Goal: Task Accomplishment & Management: Use online tool/utility

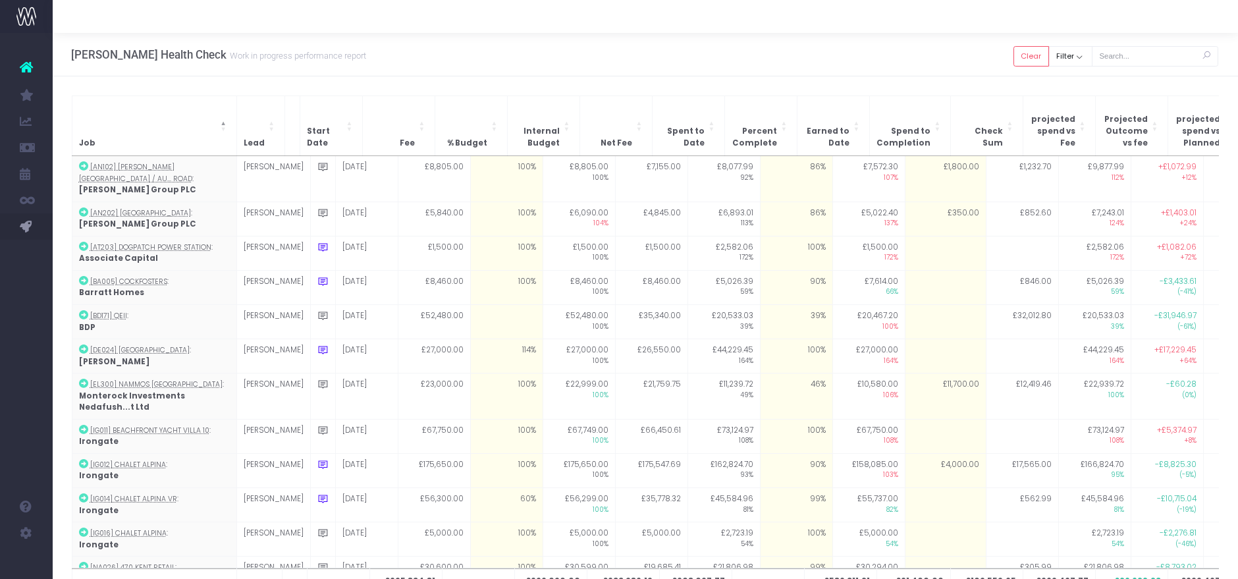
scroll to position [219, 0]
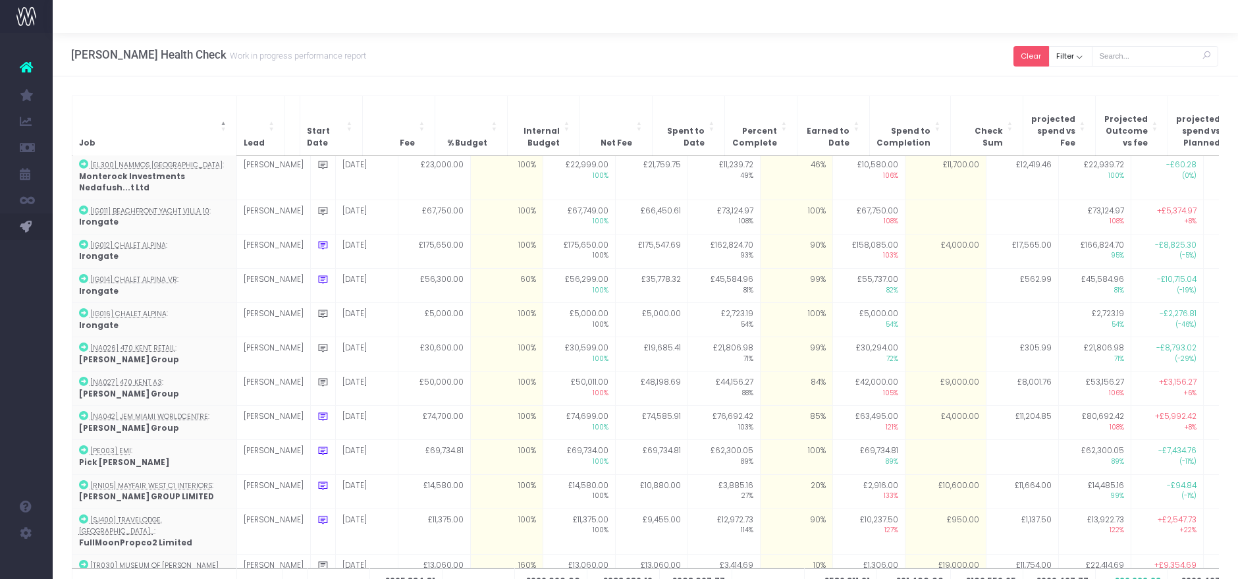
click at [1045, 50] on button "Clear" at bounding box center [1032, 56] width 36 height 20
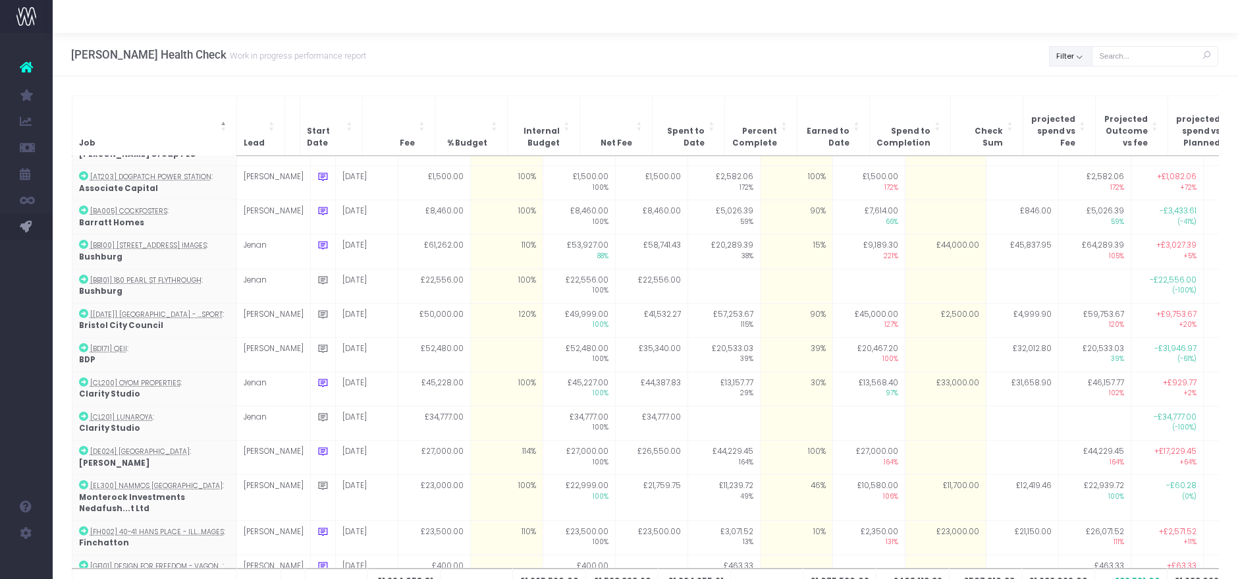
scroll to position [0, 0]
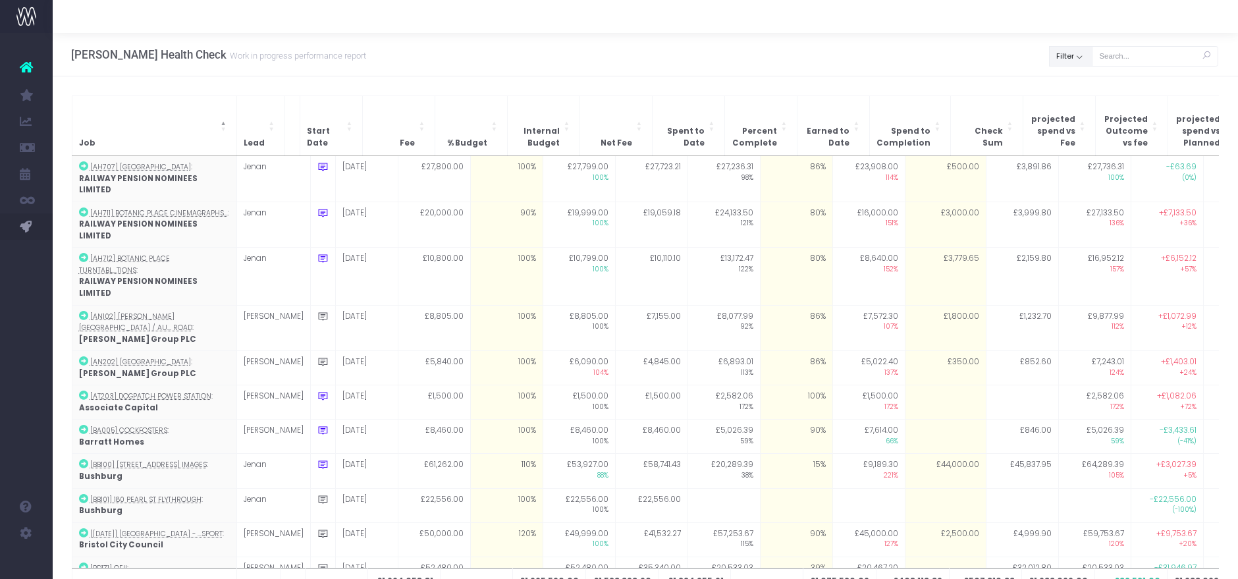
click at [1073, 57] on button "Filter" at bounding box center [1070, 56] width 43 height 20
click at [1072, 79] on label "All" at bounding box center [1078, 85] width 30 height 13
click at [1082, 79] on input "All" at bounding box center [1086, 83] width 9 height 9
checkbox input "false"
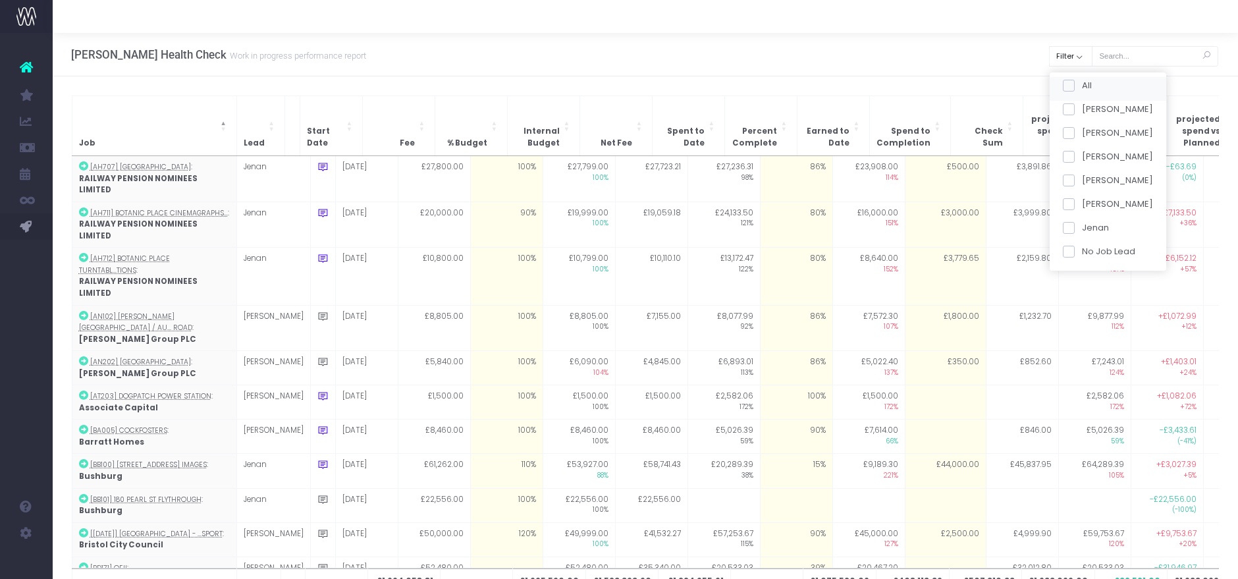
checkbox input "false"
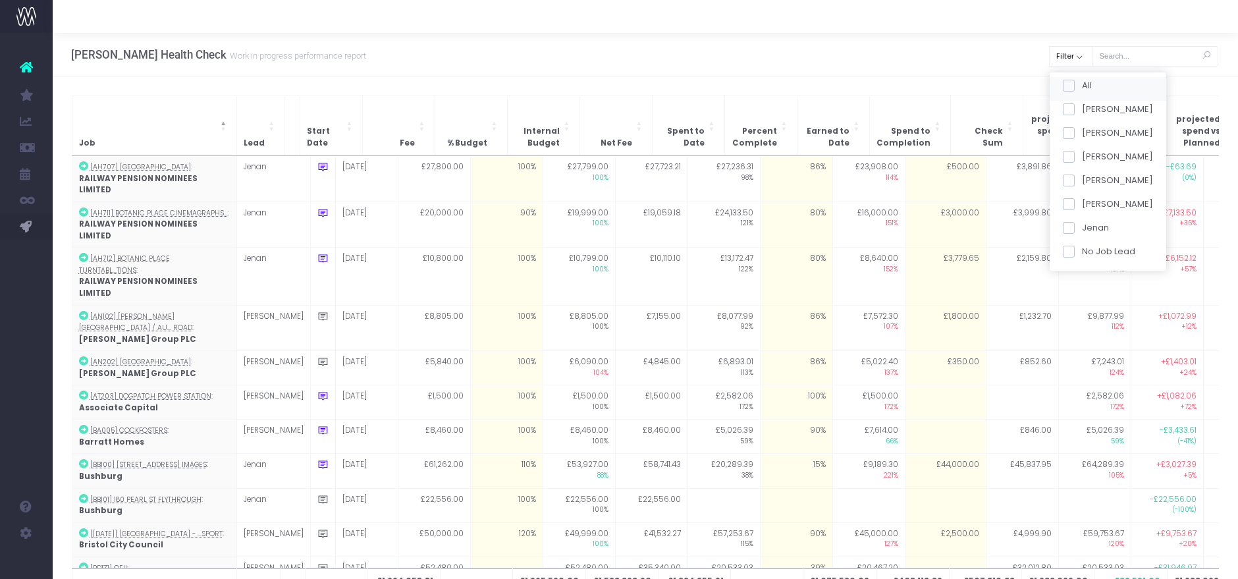
checkbox input "false"
click at [1070, 151] on span at bounding box center [1069, 157] width 12 height 12
click at [1082, 151] on input "[PERSON_NAME]" at bounding box center [1086, 154] width 9 height 9
checkbox input "true"
click at [1078, 276] on button "Apply" at bounding box center [1080, 277] width 40 height 22
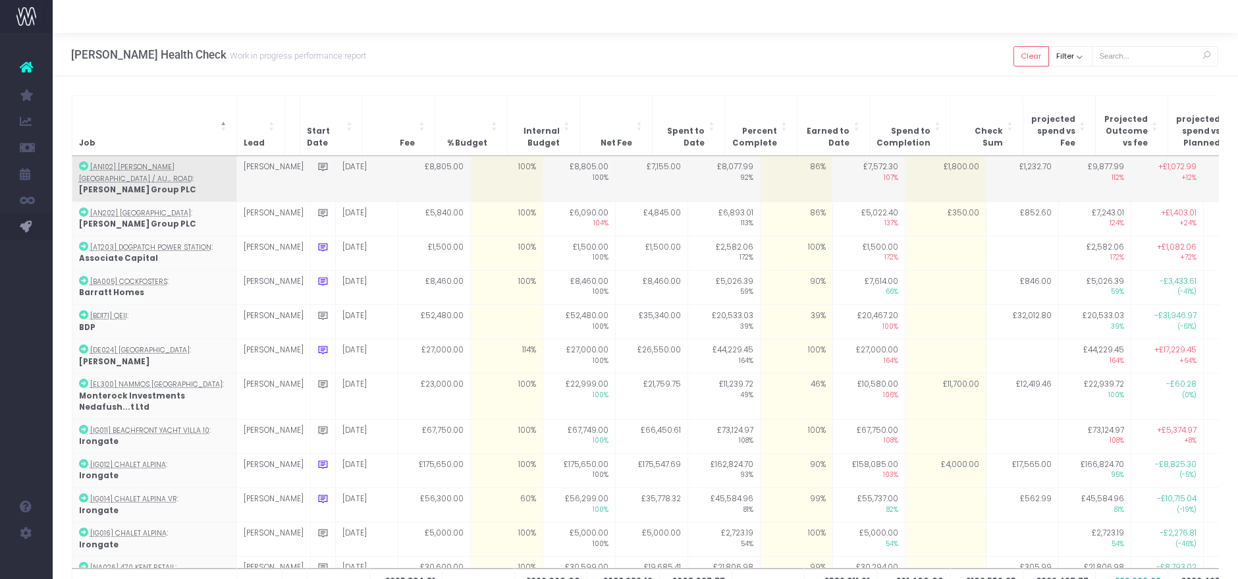
click at [906, 165] on td "£1,800.00" at bounding box center [945, 178] width 81 height 45
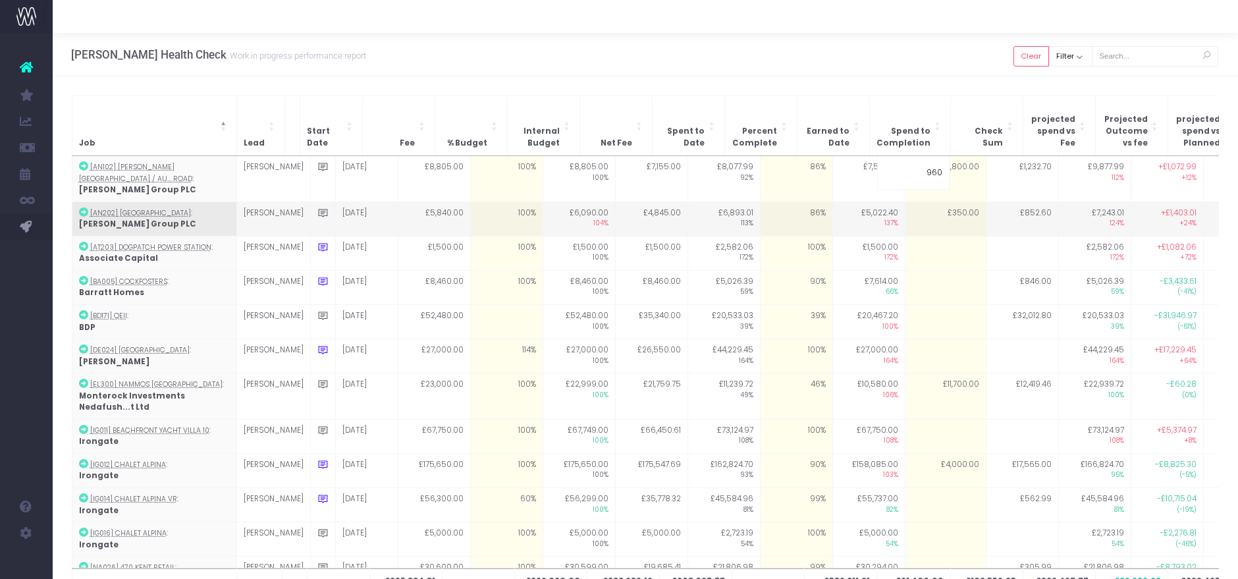
click at [912, 202] on td "£350.00" at bounding box center [945, 219] width 81 height 34
type input "350"
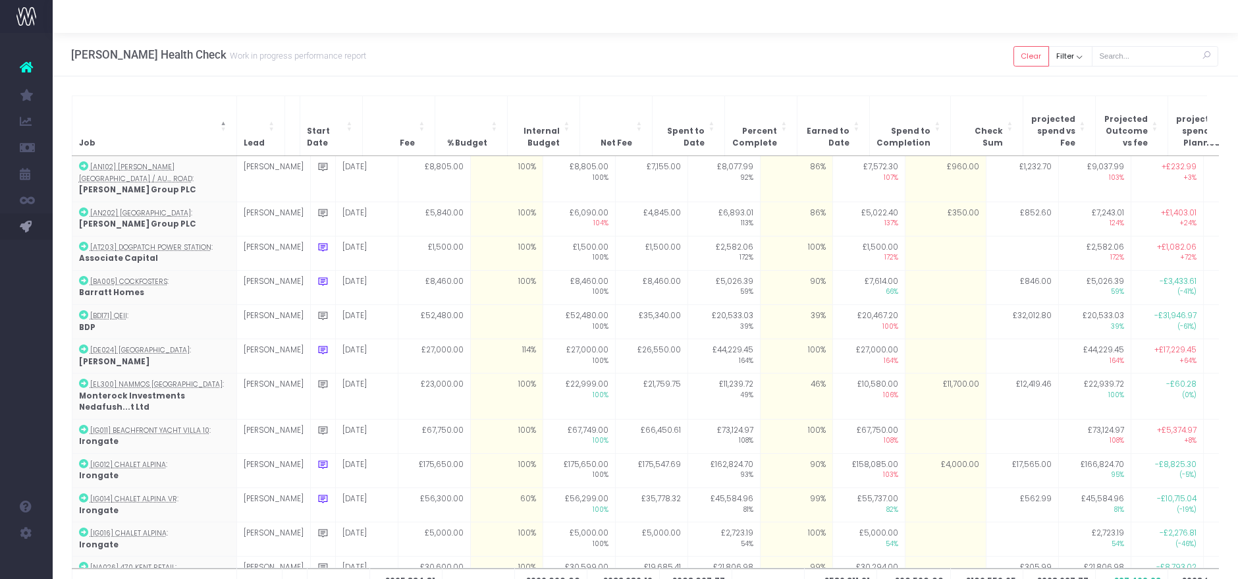
click at [890, 61] on div "[PERSON_NAME] Health Check Work in progress performance report Clear Filter All…" at bounding box center [646, 54] width 1186 height 43
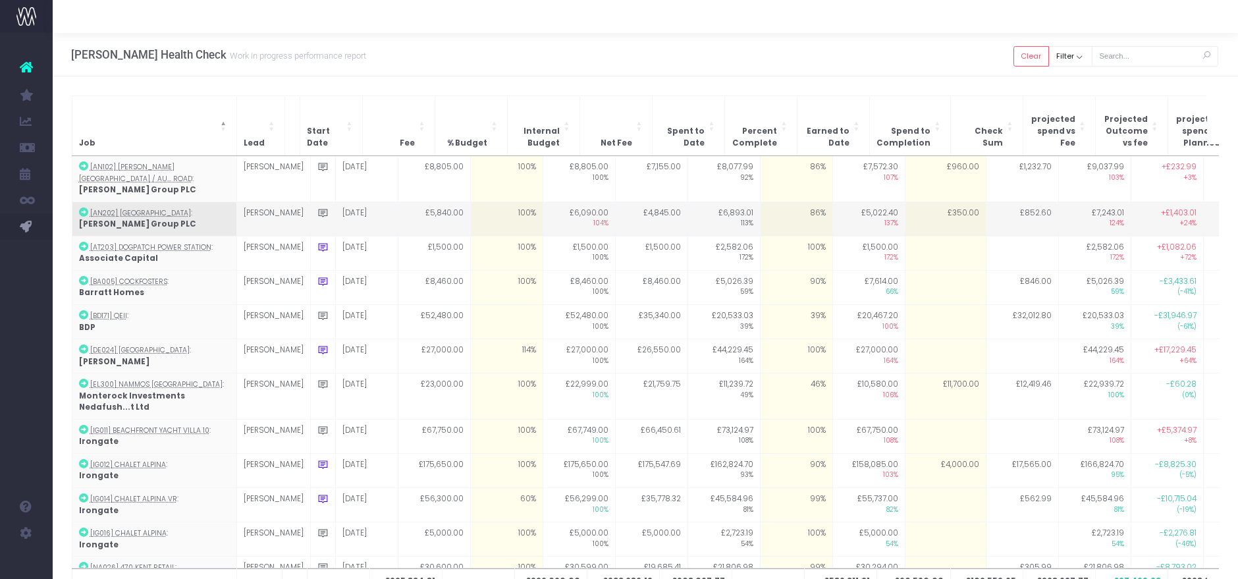
click at [918, 202] on td "£350.00" at bounding box center [945, 219] width 81 height 34
type input "950"
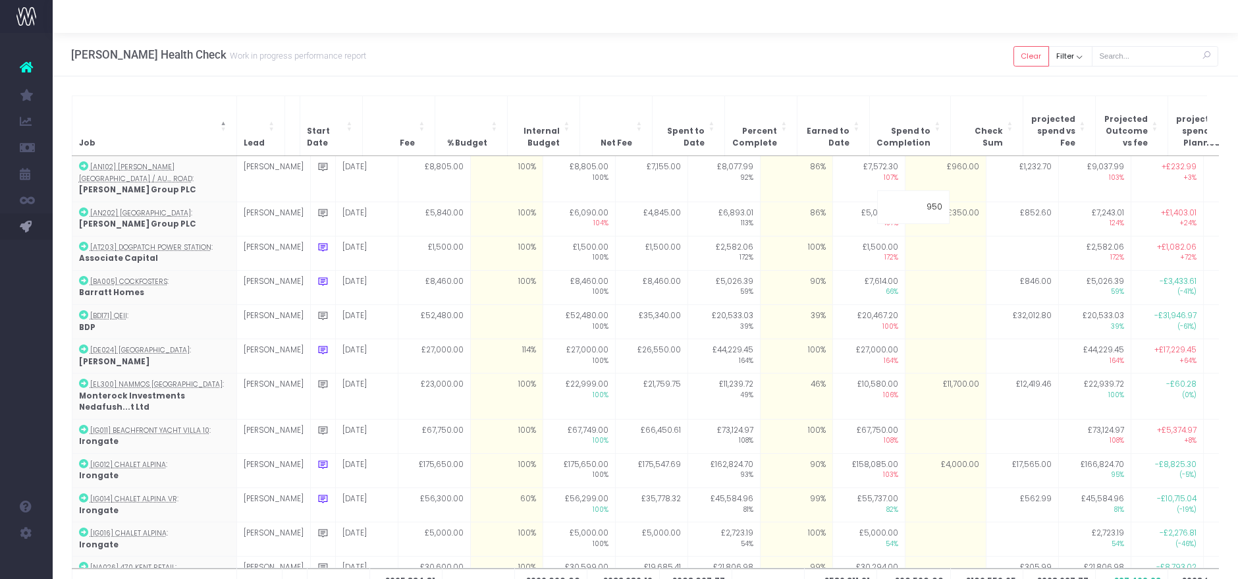
click at [884, 38] on div "[PERSON_NAME] Health Check Work in progress performance report Clear Filter All…" at bounding box center [646, 54] width 1186 height 43
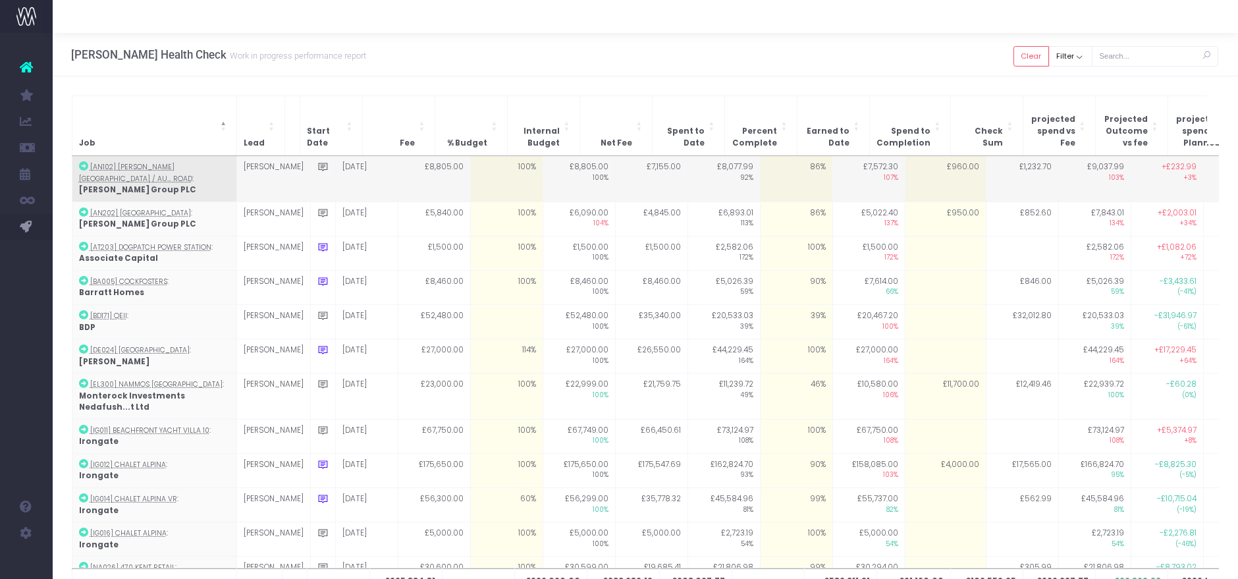
click at [789, 165] on td "86%" at bounding box center [796, 178] width 72 height 45
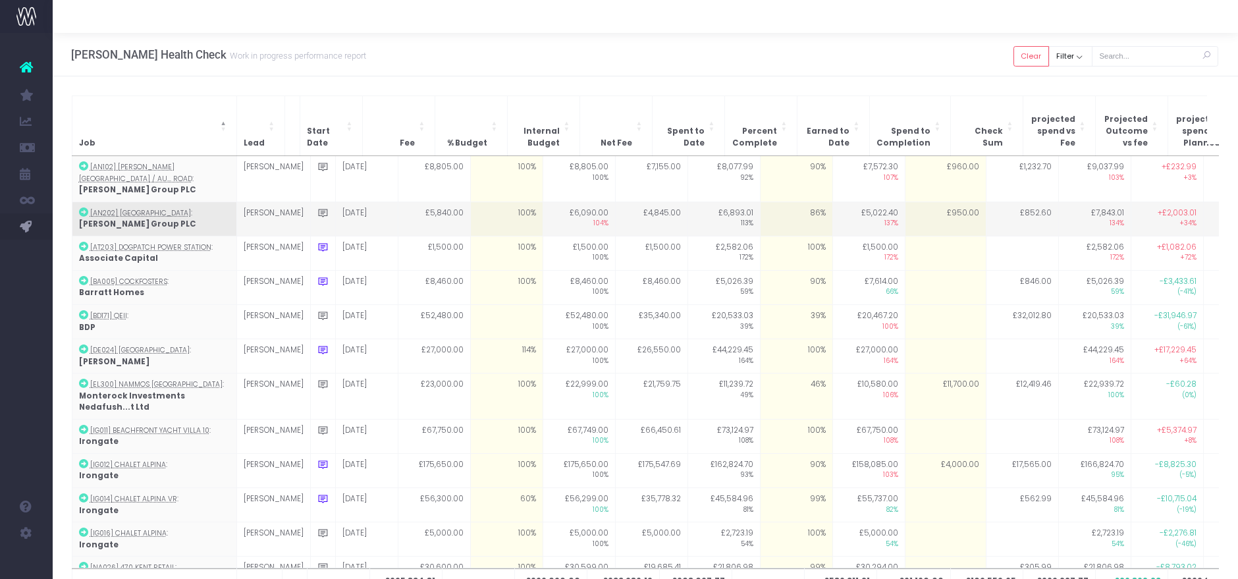
click at [787, 202] on td "86%" at bounding box center [796, 219] width 72 height 34
type input "86"
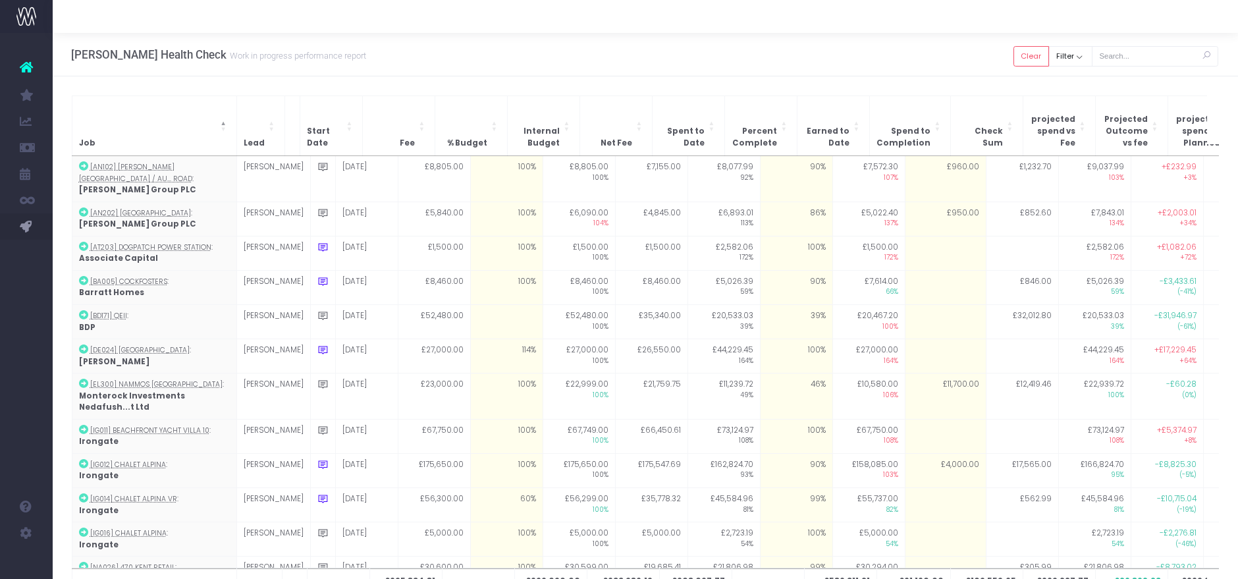
click at [791, 69] on div "[PERSON_NAME] Health Check Work in progress performance report Clear Filter All…" at bounding box center [646, 54] width 1186 height 43
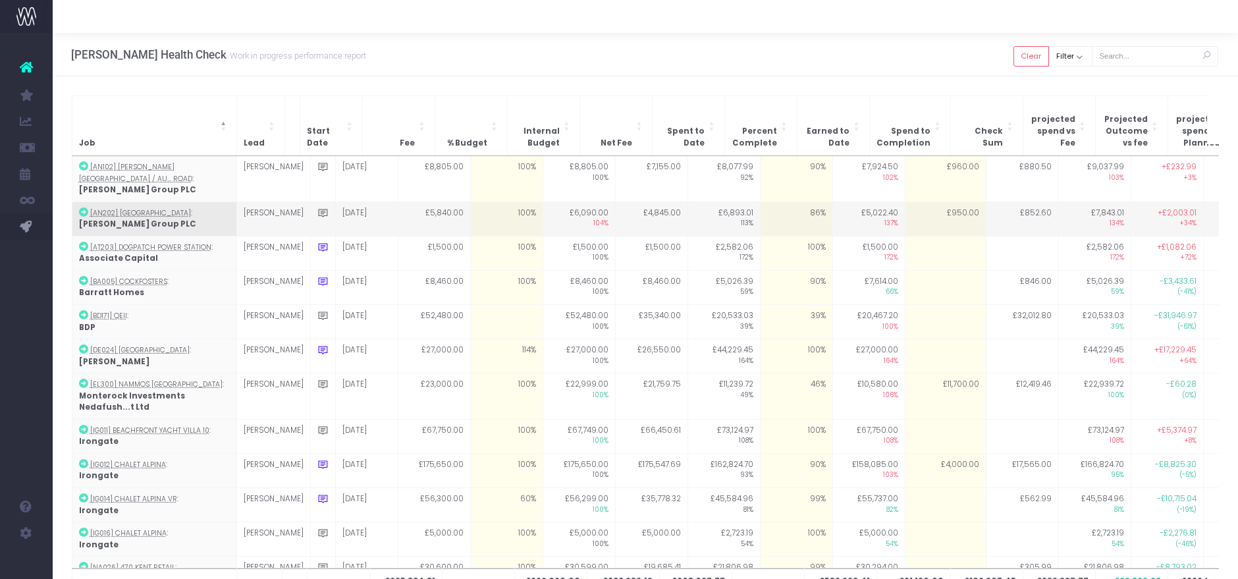
click at [781, 202] on td "86%" at bounding box center [796, 219] width 72 height 34
type input "90"
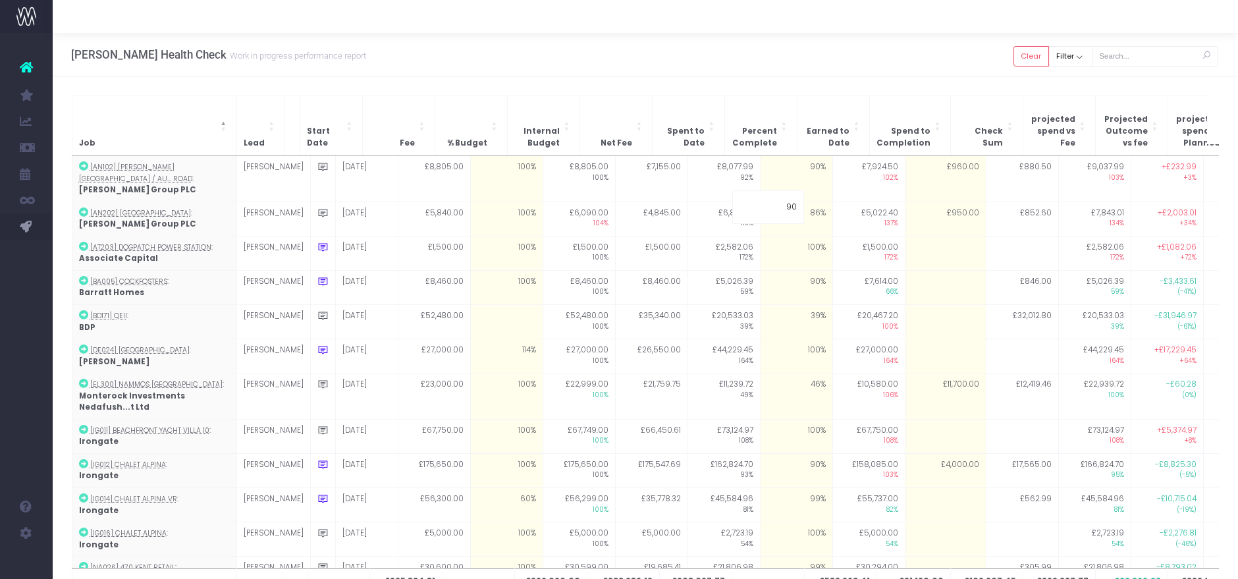
click at [783, 83] on div "Job Lead Start Date Fee % Budget Internal Budget Net Fee Spent to Date Percent …" at bounding box center [646, 355] width 1186 height 559
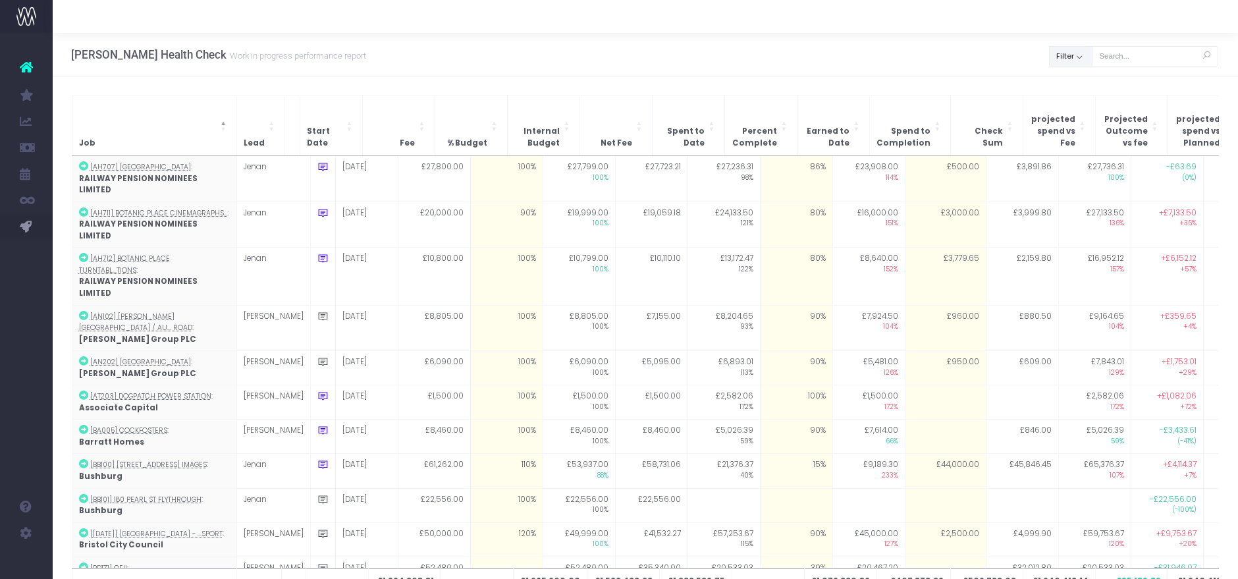
click at [1074, 62] on button "Filter" at bounding box center [1070, 56] width 43 height 20
click at [1061, 88] on div "All" at bounding box center [1108, 88] width 117 height 24
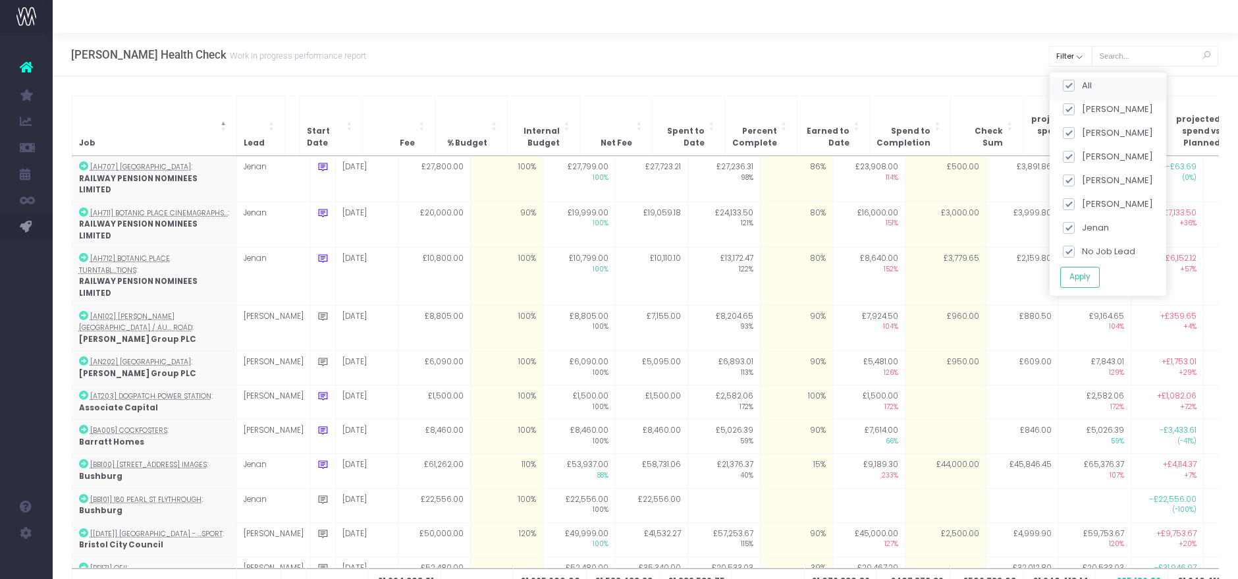
click at [1065, 80] on span at bounding box center [1069, 86] width 12 height 12
click at [1082, 80] on input "All" at bounding box center [1086, 83] width 9 height 9
checkbox input "false"
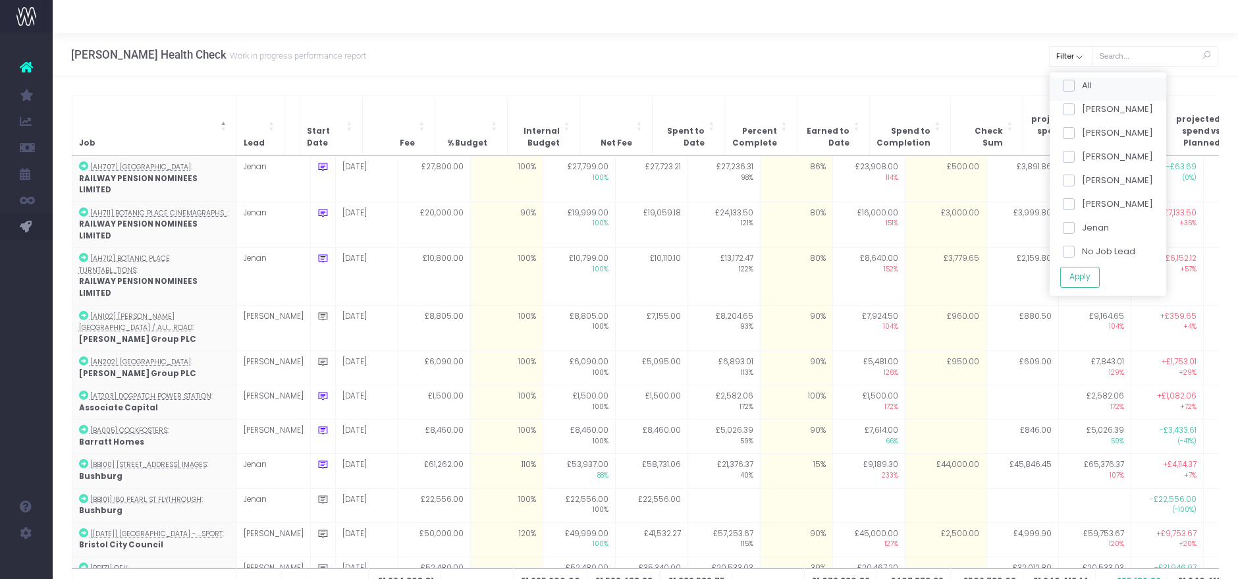
checkbox input "false"
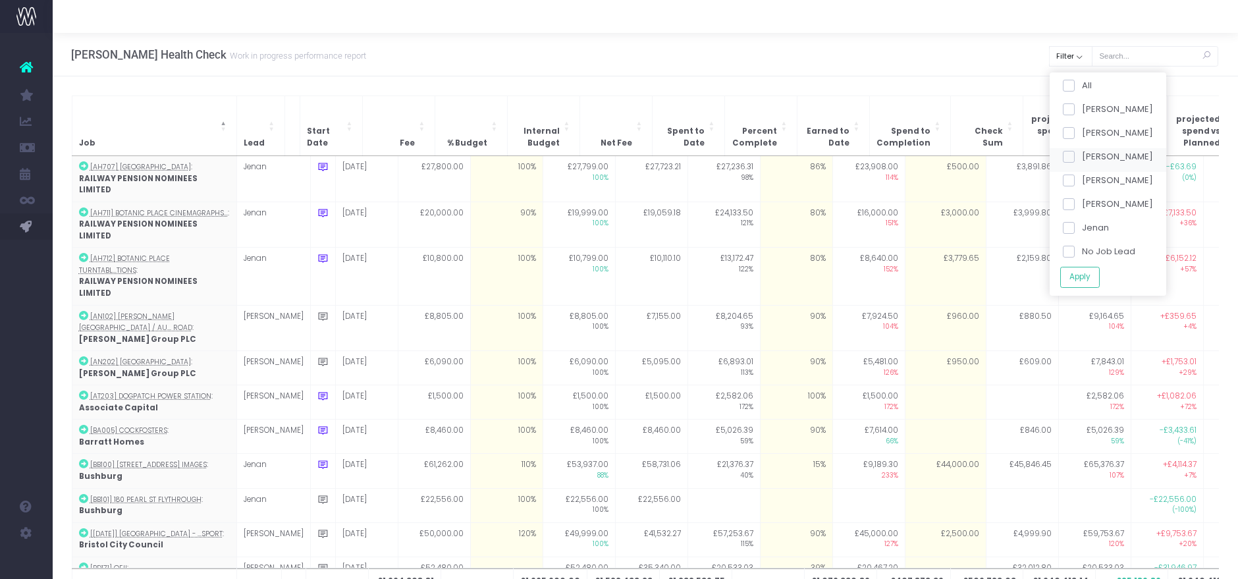
click at [1069, 155] on span at bounding box center [1069, 157] width 12 height 12
click at [1082, 155] on input "[PERSON_NAME]" at bounding box center [1086, 154] width 9 height 9
checkbox input "true"
click at [1088, 280] on button "Apply" at bounding box center [1080, 277] width 40 height 22
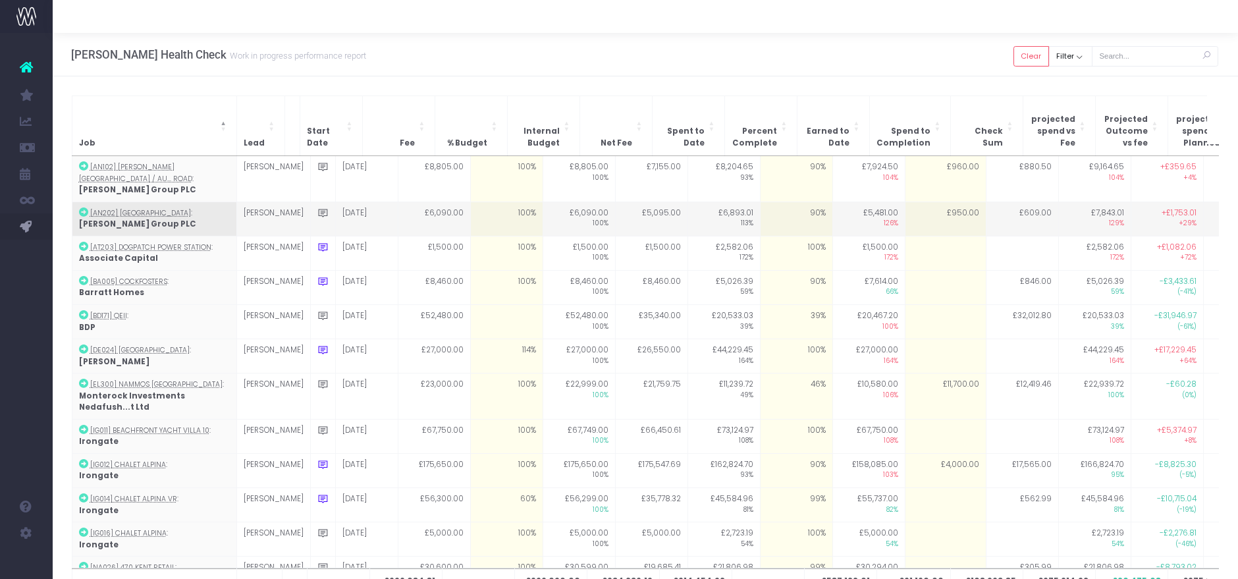
click at [773, 203] on td "90%" at bounding box center [796, 219] width 72 height 34
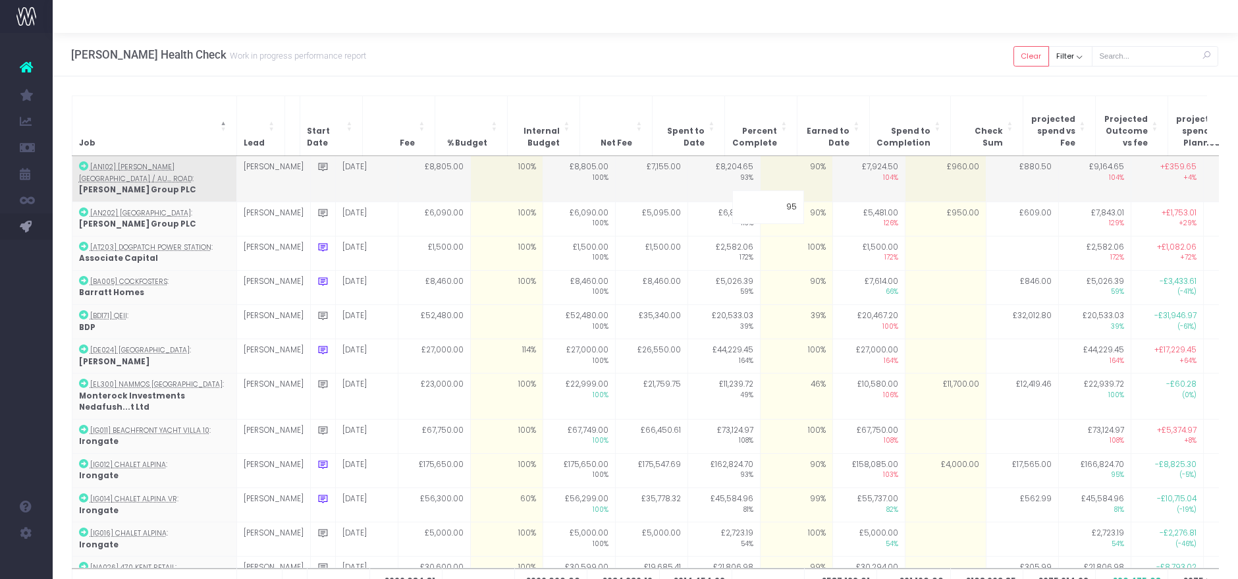
click at [786, 166] on td "90%" at bounding box center [796, 178] width 72 height 45
type input "90"
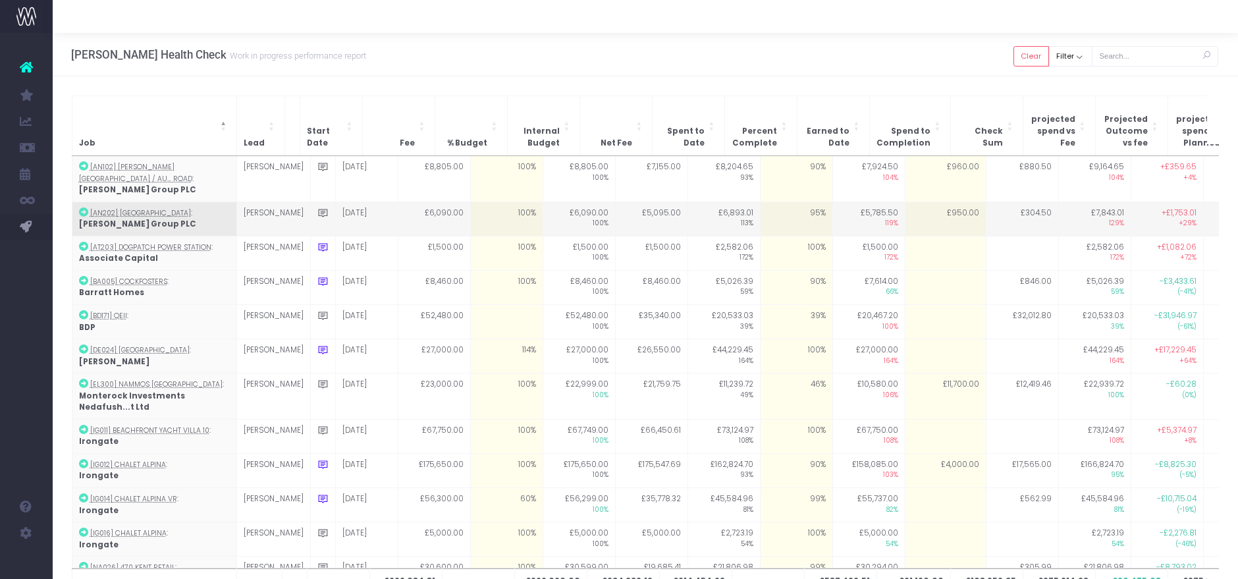
click at [760, 204] on td "95%" at bounding box center [796, 219] width 72 height 34
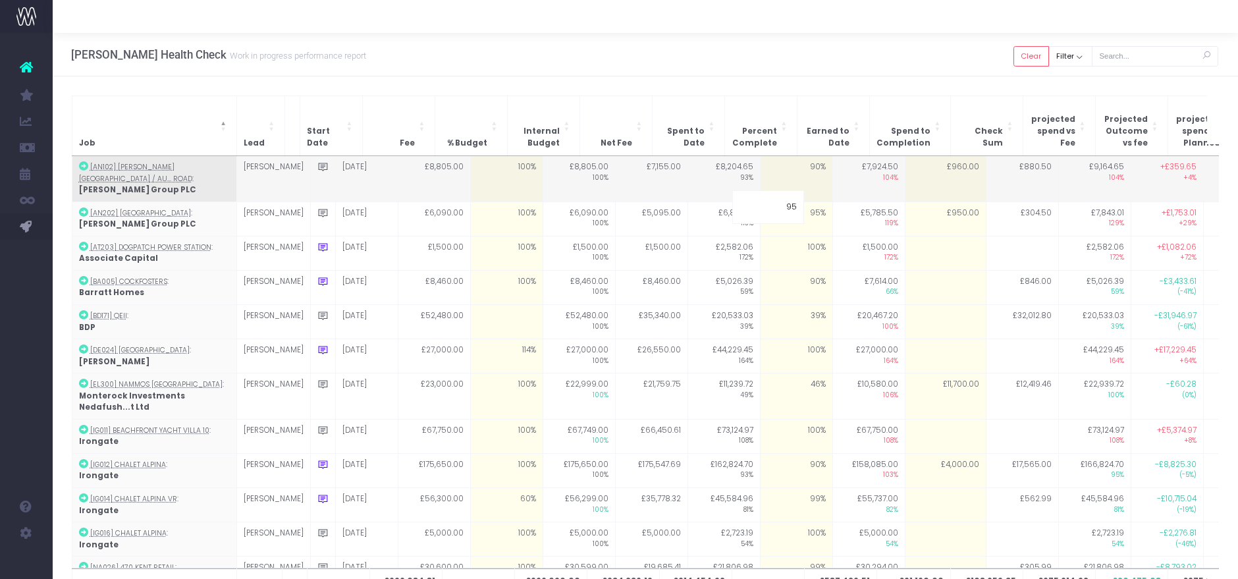
click at [766, 165] on td "90%" at bounding box center [796, 178] width 72 height 45
type input "90"
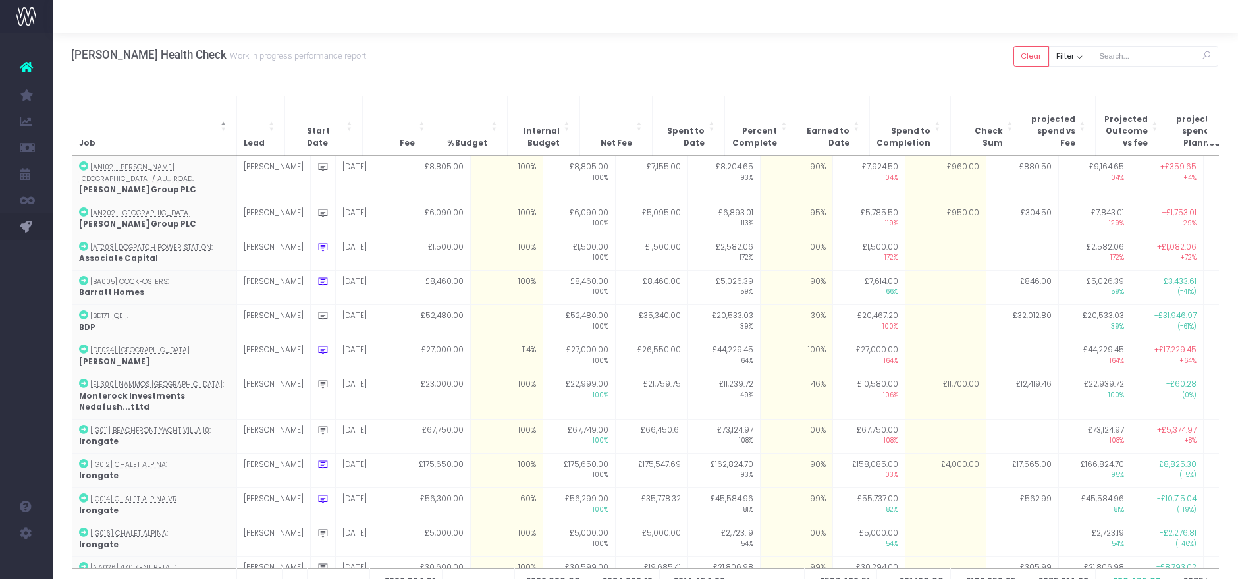
click at [781, 53] on div "[PERSON_NAME] Health Check Work in progress performance report Clear Filter All…" at bounding box center [646, 54] width 1186 height 43
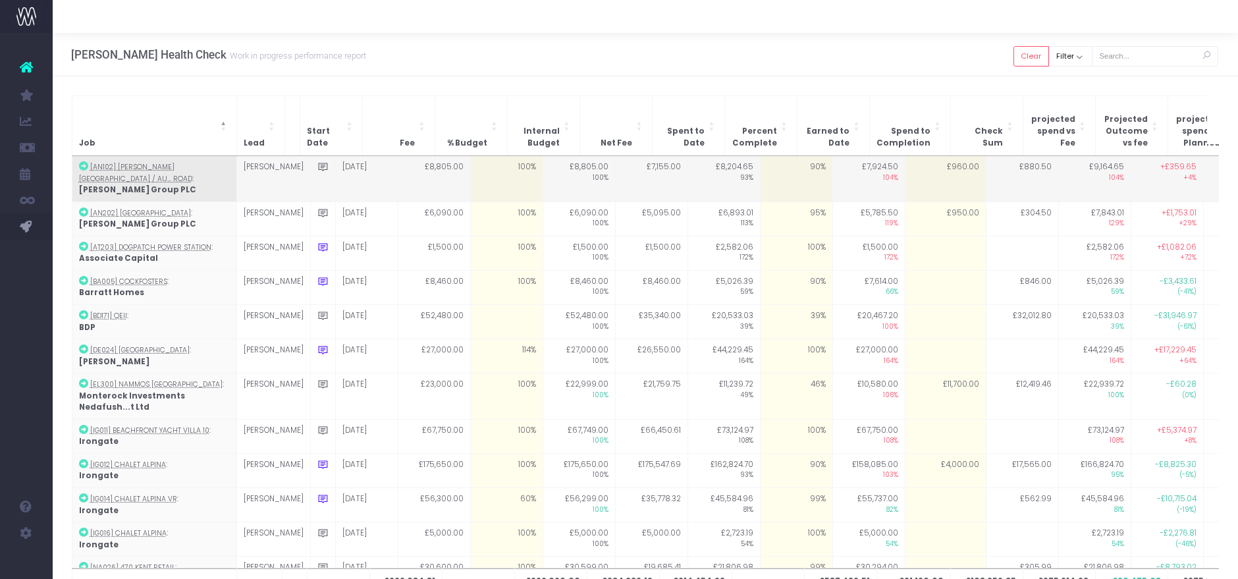
click at [785, 156] on td "90%" at bounding box center [796, 178] width 72 height 45
type input "95"
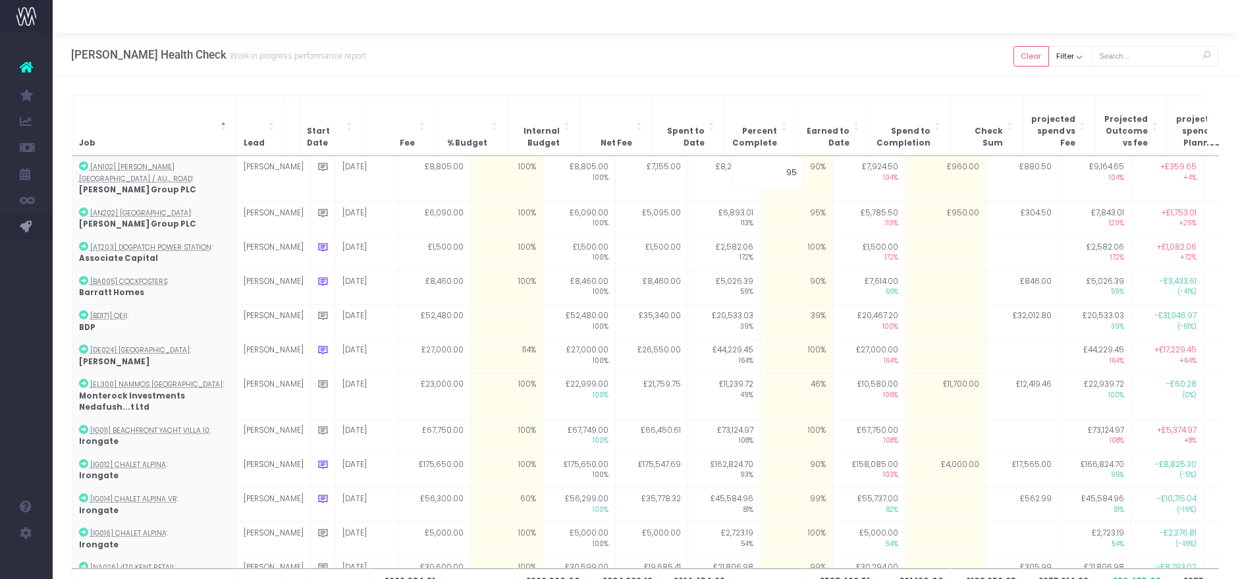
click at [786, 49] on div "[PERSON_NAME] Health Check Work in progress performance report Clear Filter All…" at bounding box center [646, 54] width 1186 height 43
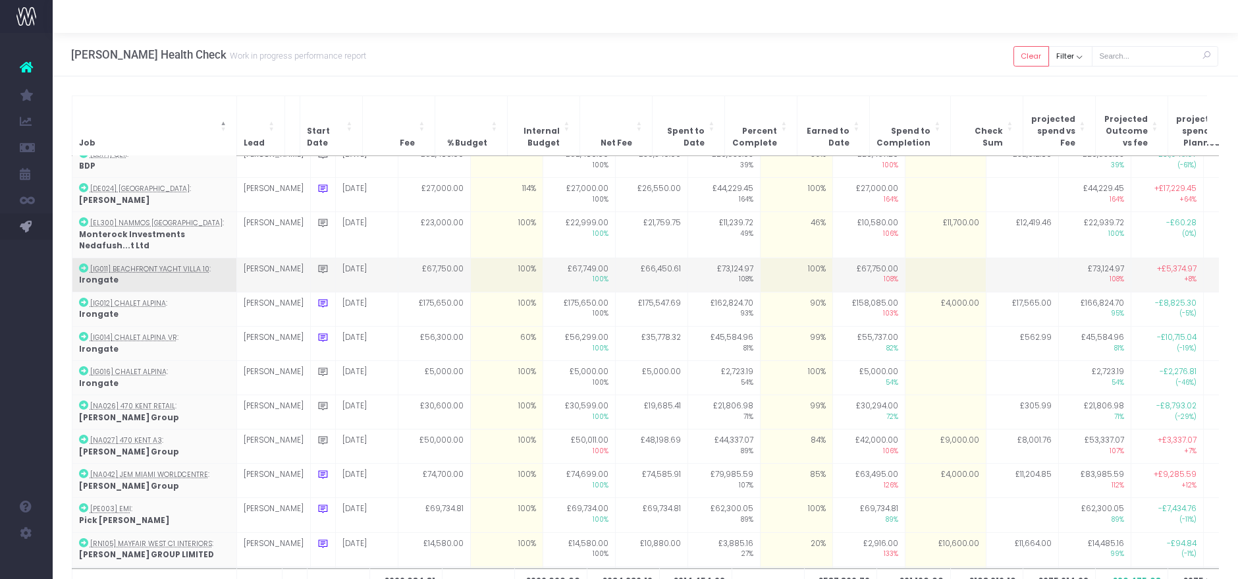
scroll to position [219, 0]
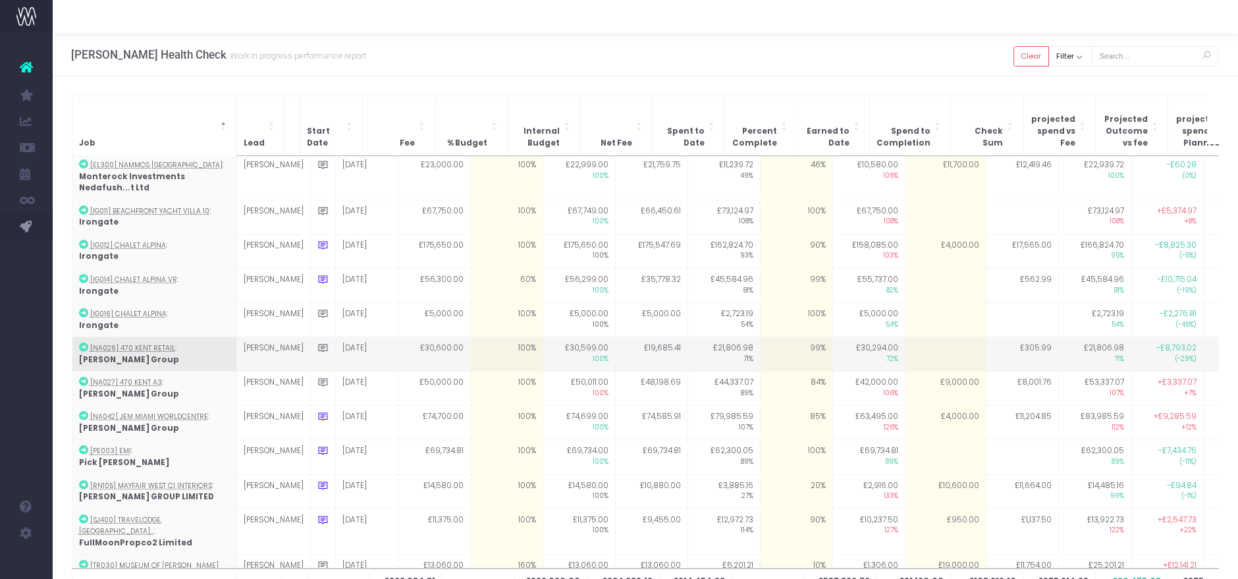
click at [795, 337] on td "99%" at bounding box center [796, 354] width 72 height 34
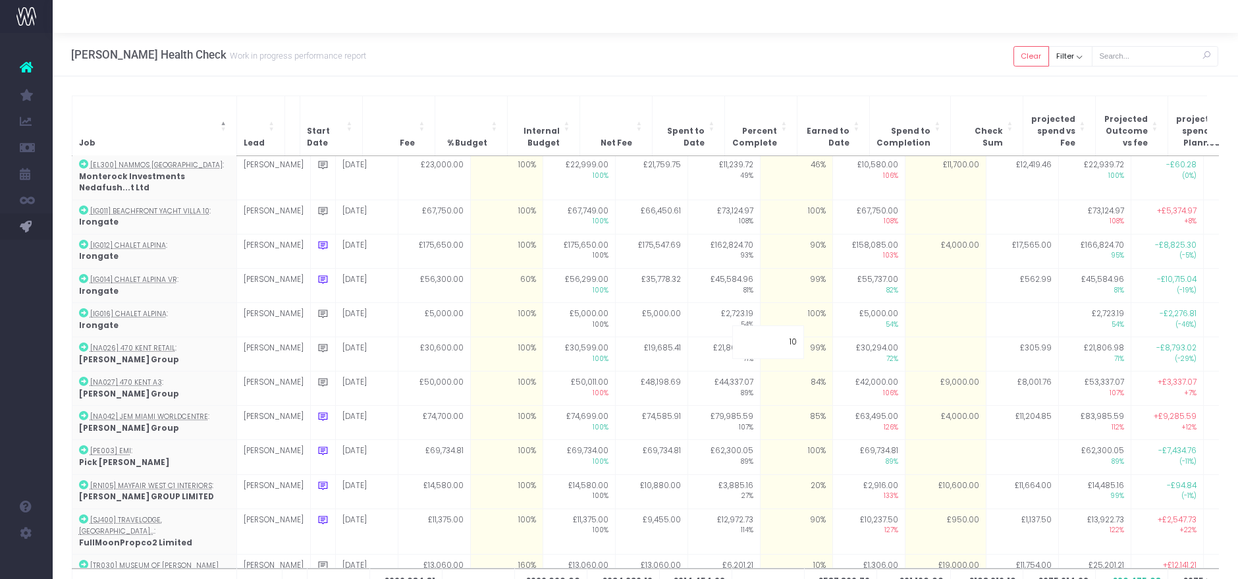
type input "100"
click at [777, 51] on div "[PERSON_NAME] Health Check Work in progress performance report Clear Filter All…" at bounding box center [646, 54] width 1186 height 43
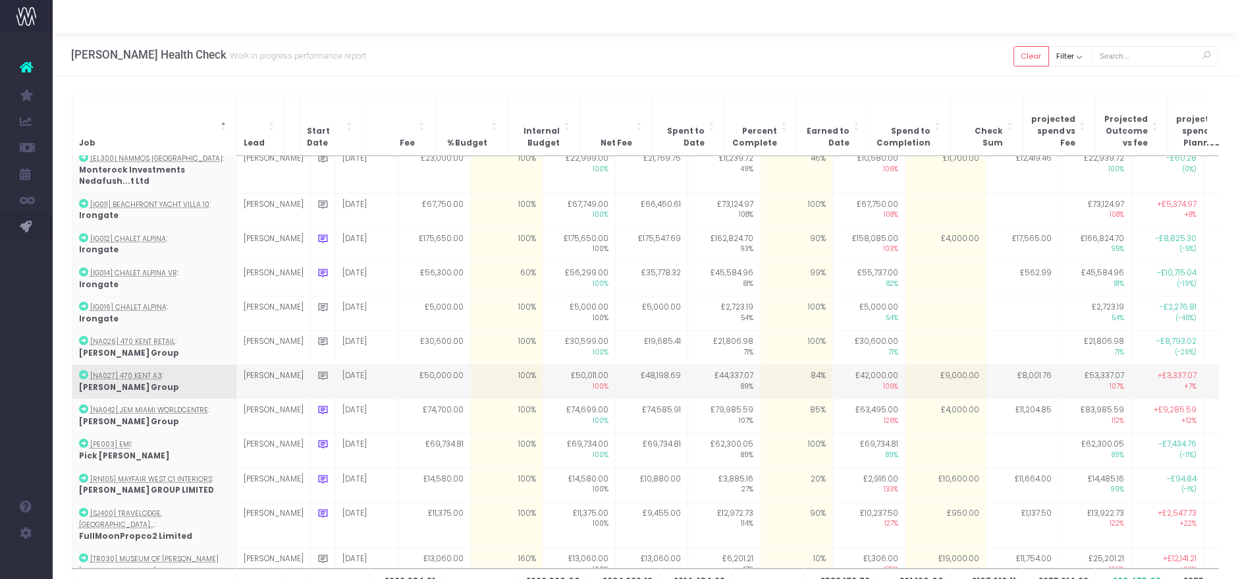
scroll to position [227, 0]
click at [905, 364] on td "£9,000.00" at bounding box center [945, 381] width 81 height 34
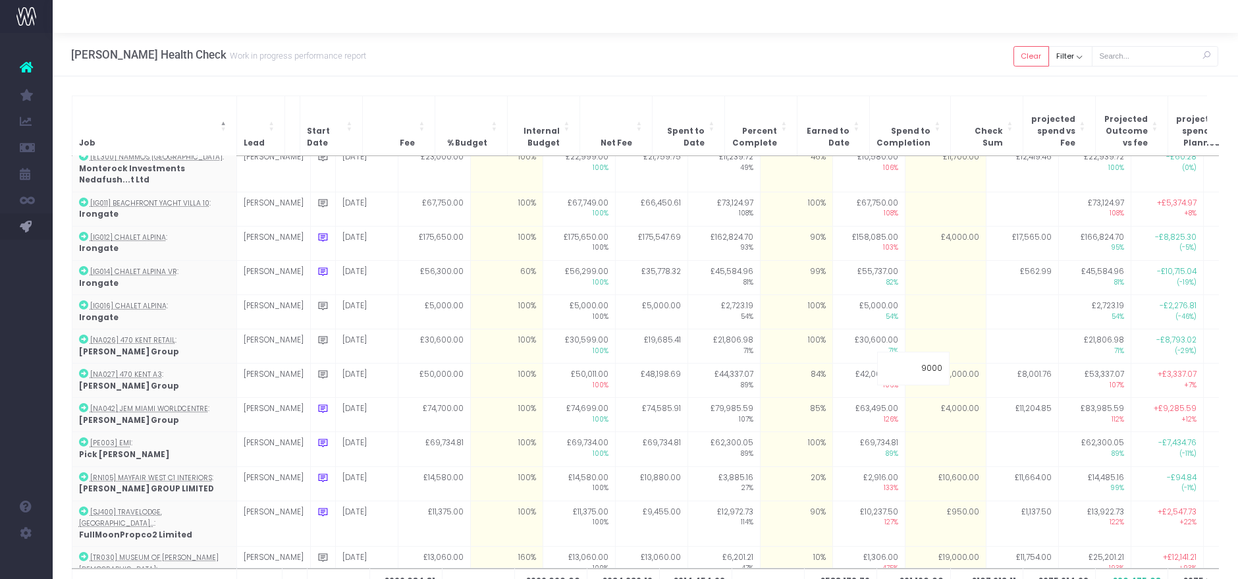
type input "5"
type input "6000"
click at [918, 74] on div "[PERSON_NAME] Health Check Work in progress performance report Clear Filter All…" at bounding box center [646, 54] width 1186 height 43
click at [913, 364] on td "£6,000.00" at bounding box center [945, 381] width 81 height 34
type input "5700"
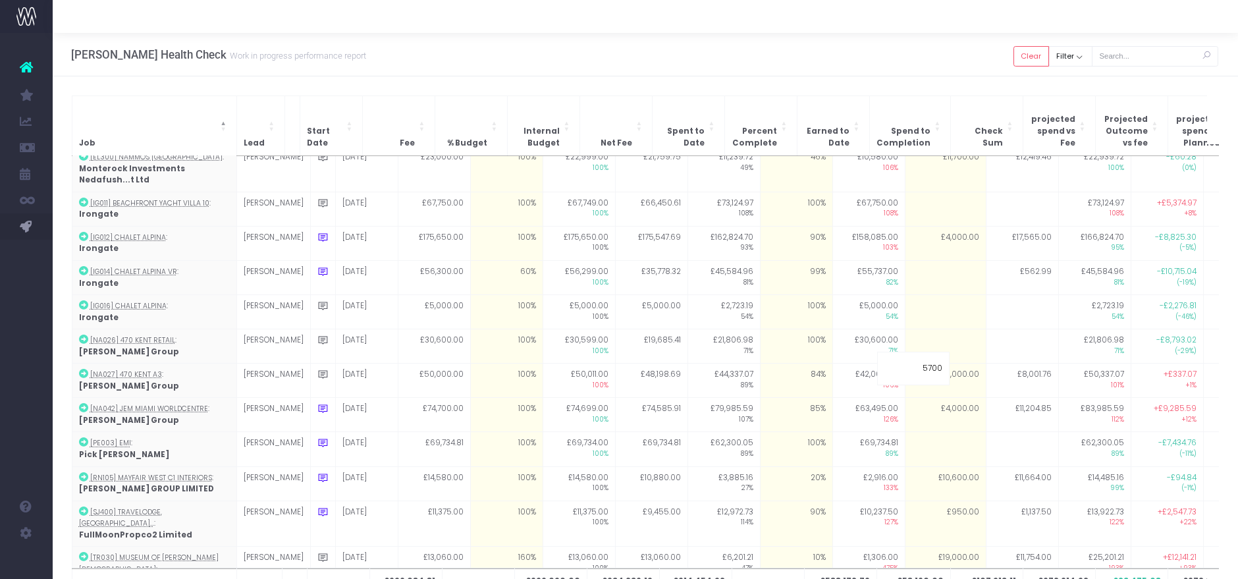
click at [909, 86] on div "Job Lead Start Date Fee % Budget Internal Budget Net Fee Spent to Date Percent …" at bounding box center [646, 355] width 1186 height 559
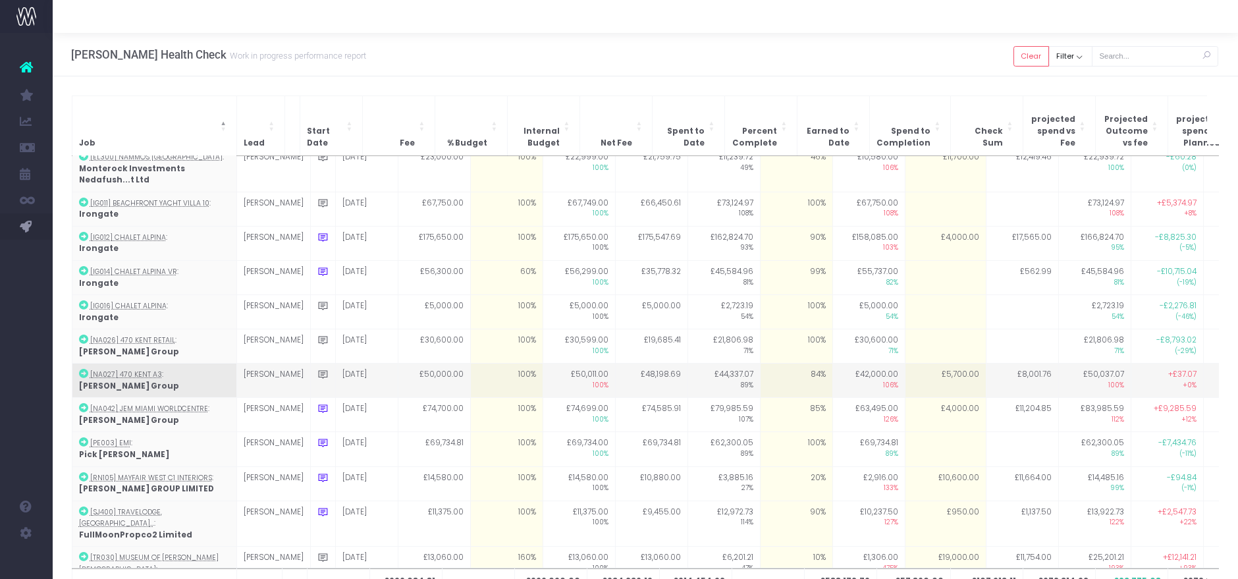
click at [948, 364] on td "£5,700.00" at bounding box center [945, 381] width 81 height 34
type input "5600"
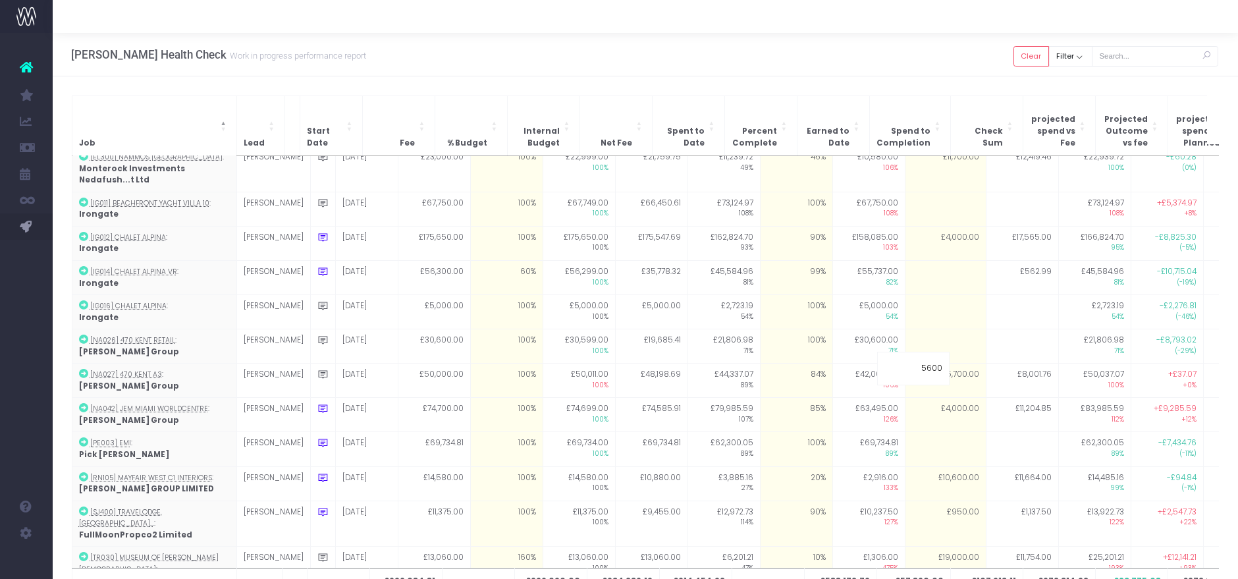
click at [902, 46] on div "[PERSON_NAME] Health Check Work in progress performance report Clear Filter All…" at bounding box center [646, 54] width 1186 height 43
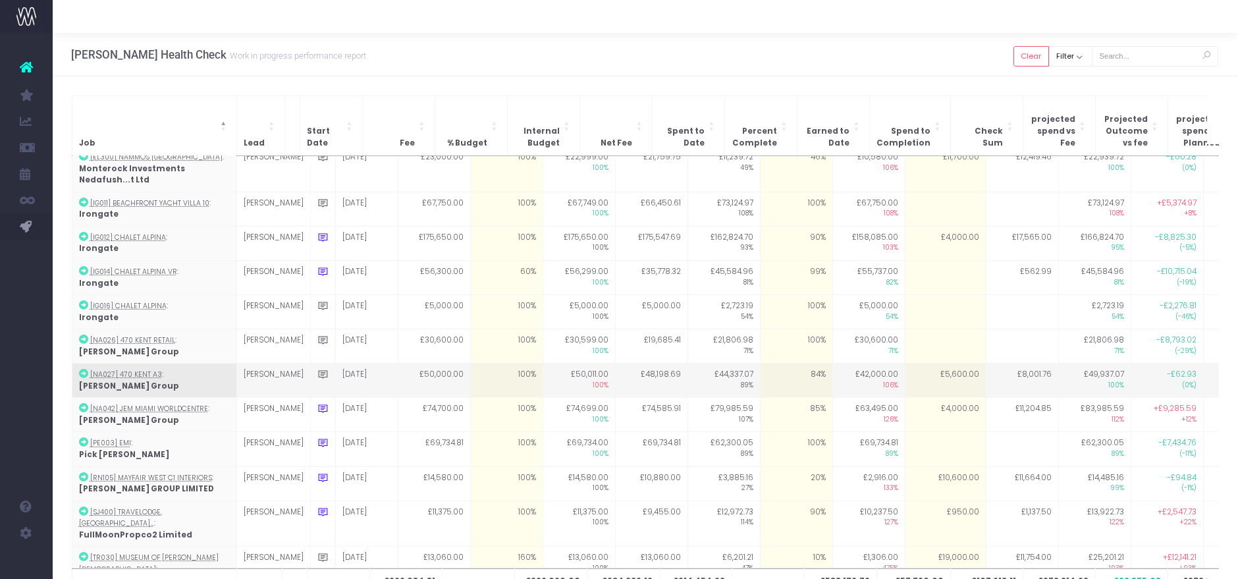
click at [773, 364] on td "84%" at bounding box center [796, 381] width 72 height 34
type input "93"
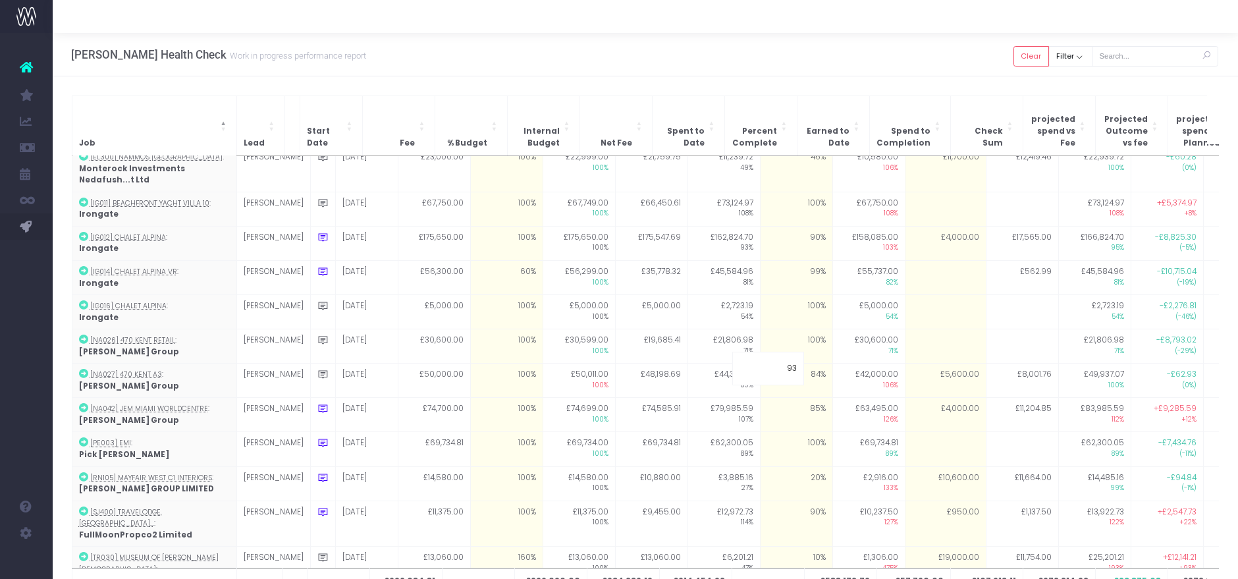
click at [728, 69] on div "[PERSON_NAME] Health Check Work in progress performance report Clear Filter All…" at bounding box center [646, 54] width 1186 height 43
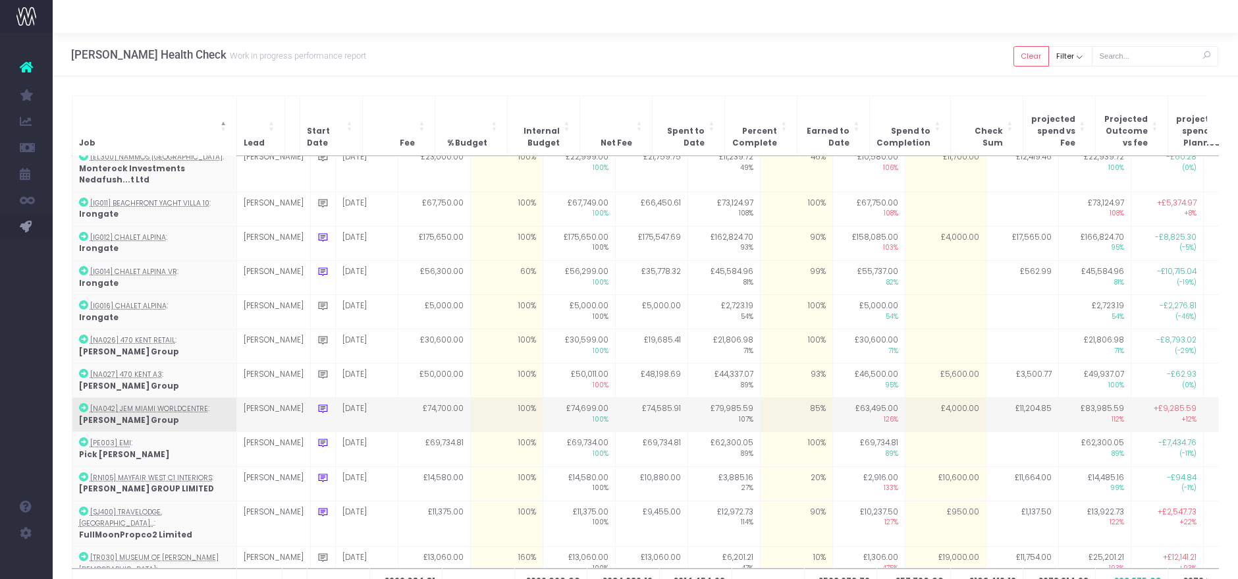
click at [788, 403] on td "85%" at bounding box center [796, 415] width 72 height 34
type input "90"
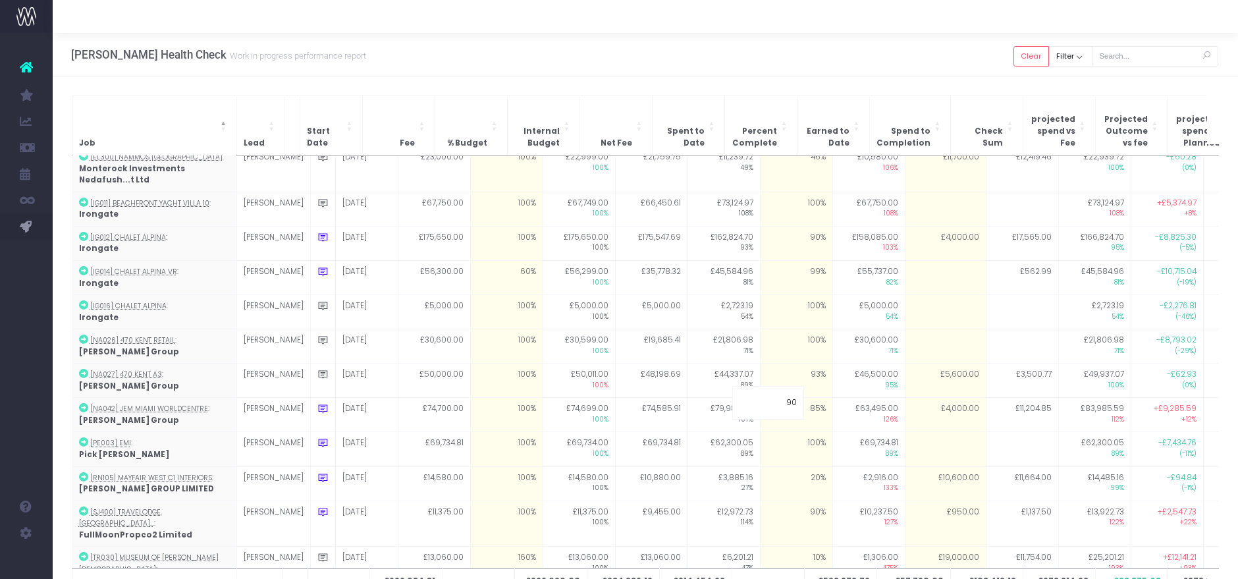
click at [729, 57] on div "[PERSON_NAME] Health Check Work in progress performance report Clear Filter All…" at bounding box center [646, 54] width 1186 height 43
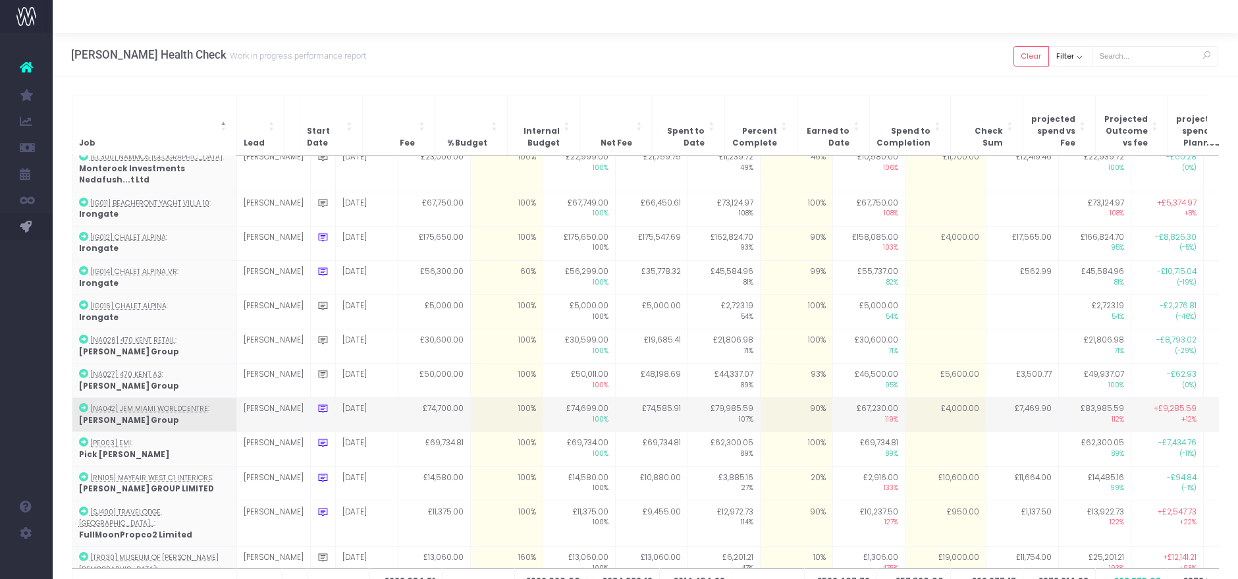
click at [910, 398] on td "£4,000.00" at bounding box center [945, 415] width 81 height 34
type input "7750"
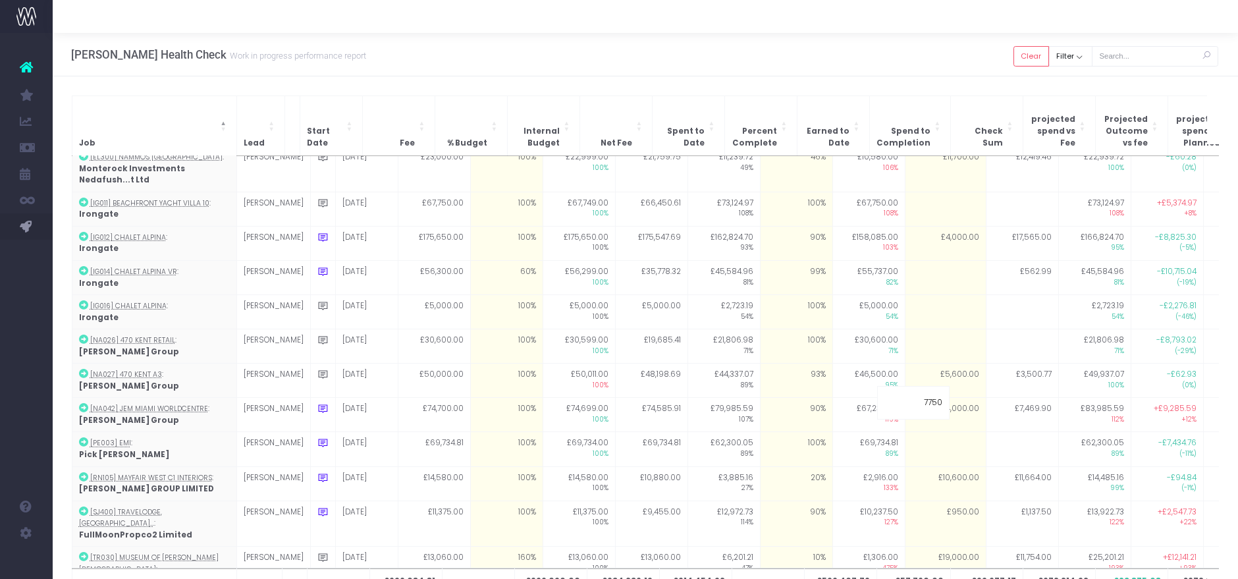
click at [899, 53] on div "[PERSON_NAME] Health Check Work in progress performance report Clear Filter All…" at bounding box center [646, 54] width 1186 height 43
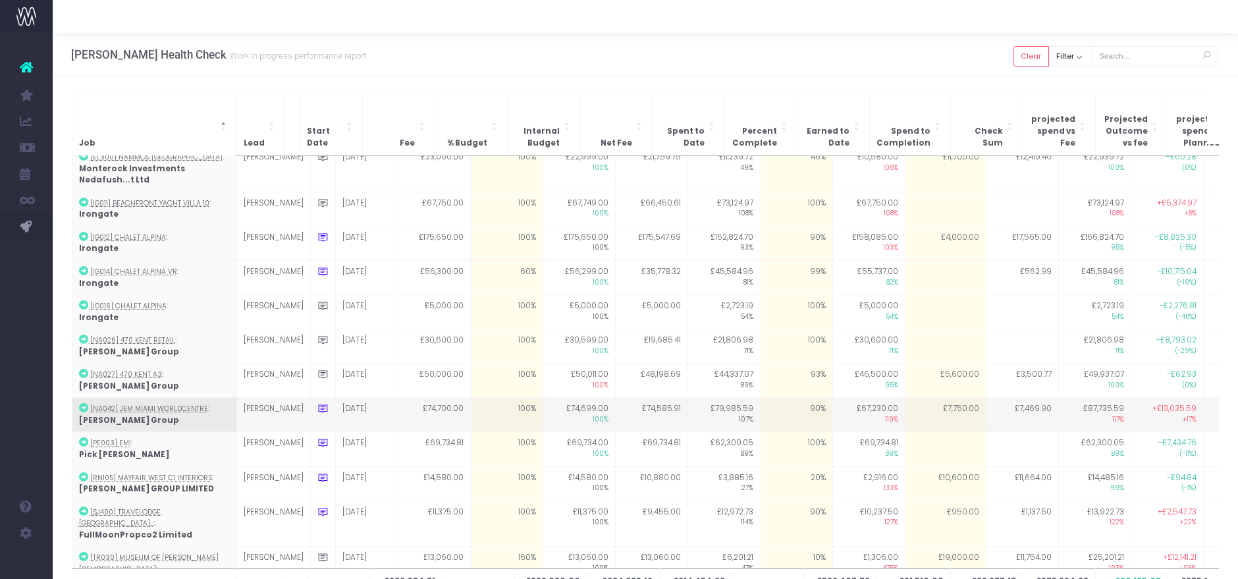
click at [318, 403] on icon at bounding box center [323, 408] width 11 height 11
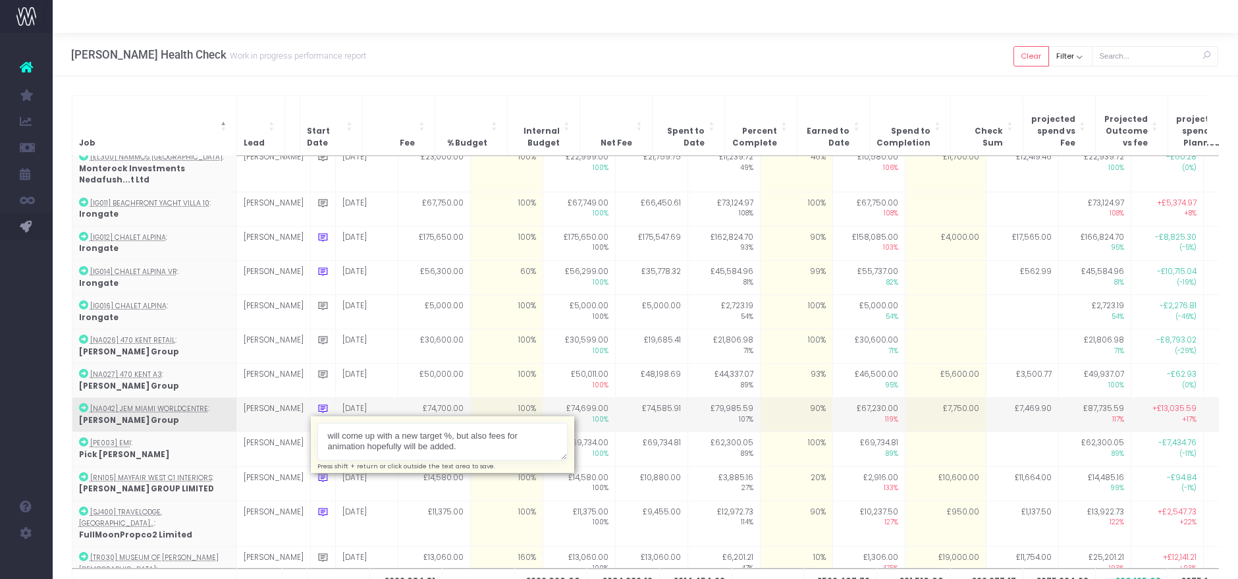
click at [439, 424] on textarea "will come up with a new target %, but also fees for animation hopefully will be…" at bounding box center [443, 442] width 250 height 38
drag, startPoint x: 444, startPoint y: 424, endPoint x: 297, endPoint y: 415, distance: 147.2
click at [318, 423] on textarea "will come up with a new target %, but also fees for animation hopefully will be…" at bounding box center [443, 442] width 250 height 38
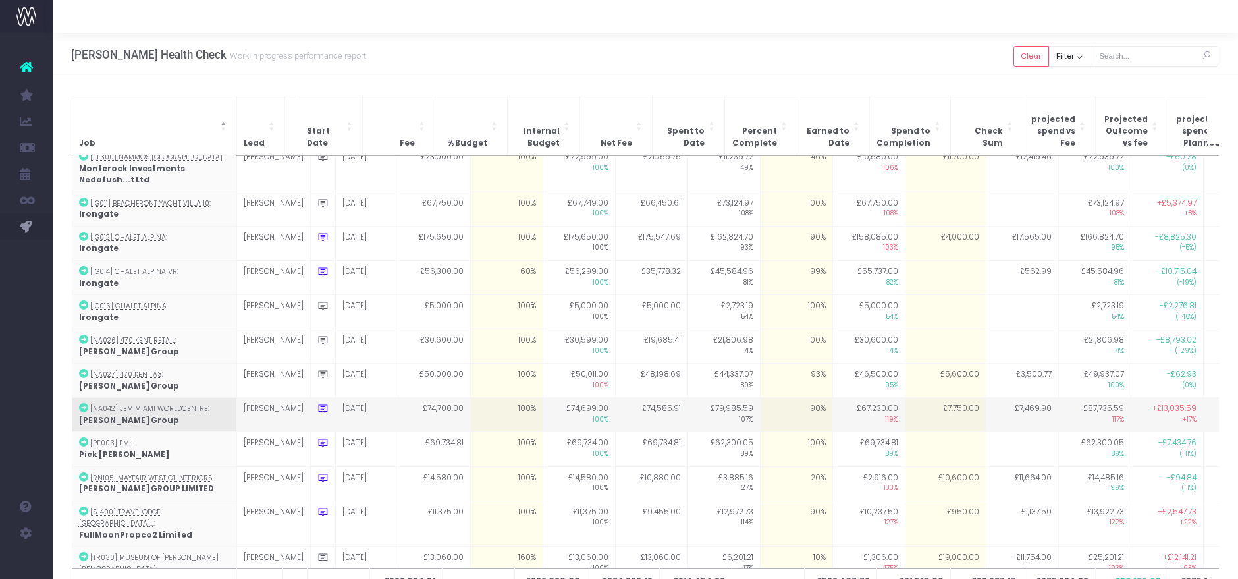
click at [310, 398] on td at bounding box center [322, 415] width 25 height 34
click at [318, 403] on icon at bounding box center [323, 408] width 11 height 11
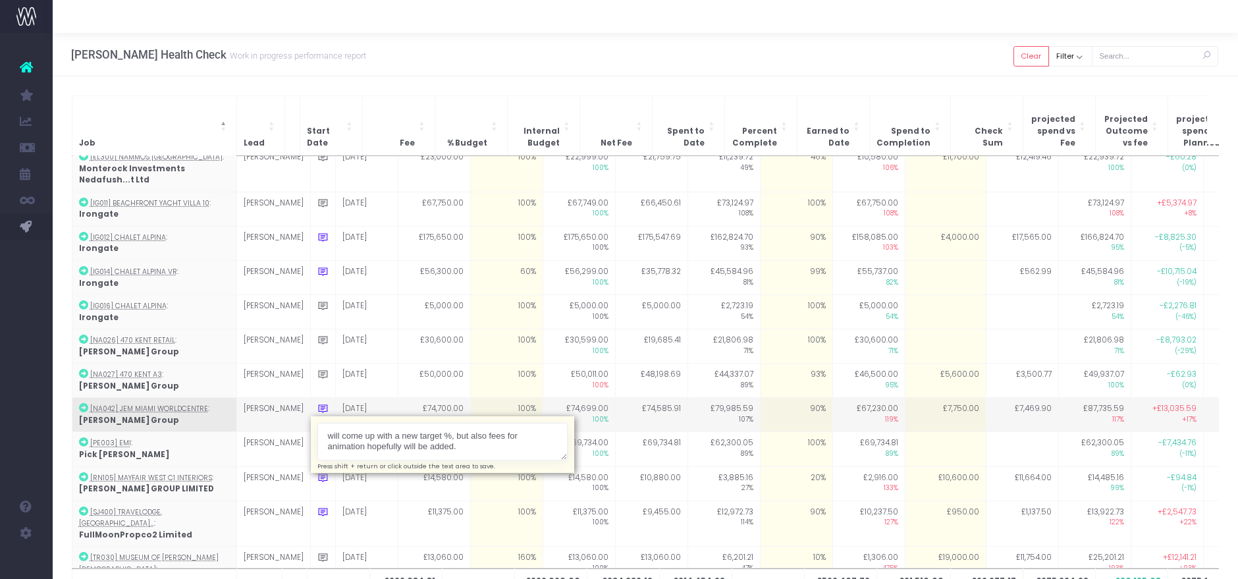
click at [342, 423] on textarea "will come up with a new target %, but also fees for animation hopefully will be…" at bounding box center [443, 442] width 250 height 38
click at [429, 423] on textarea "will come up with a new target %, but also fees for animation hopefully will be…" at bounding box center [443, 442] width 250 height 38
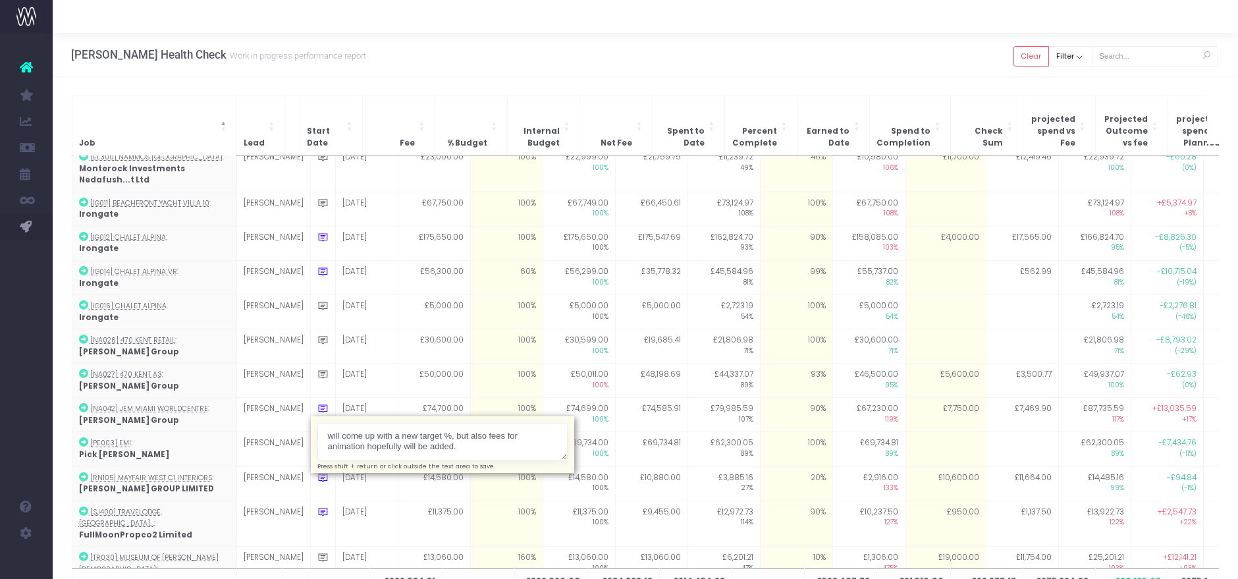
click at [477, 36] on div "[PERSON_NAME] Health Check Work in progress performance report Clear Filter All…" at bounding box center [646, 54] width 1186 height 43
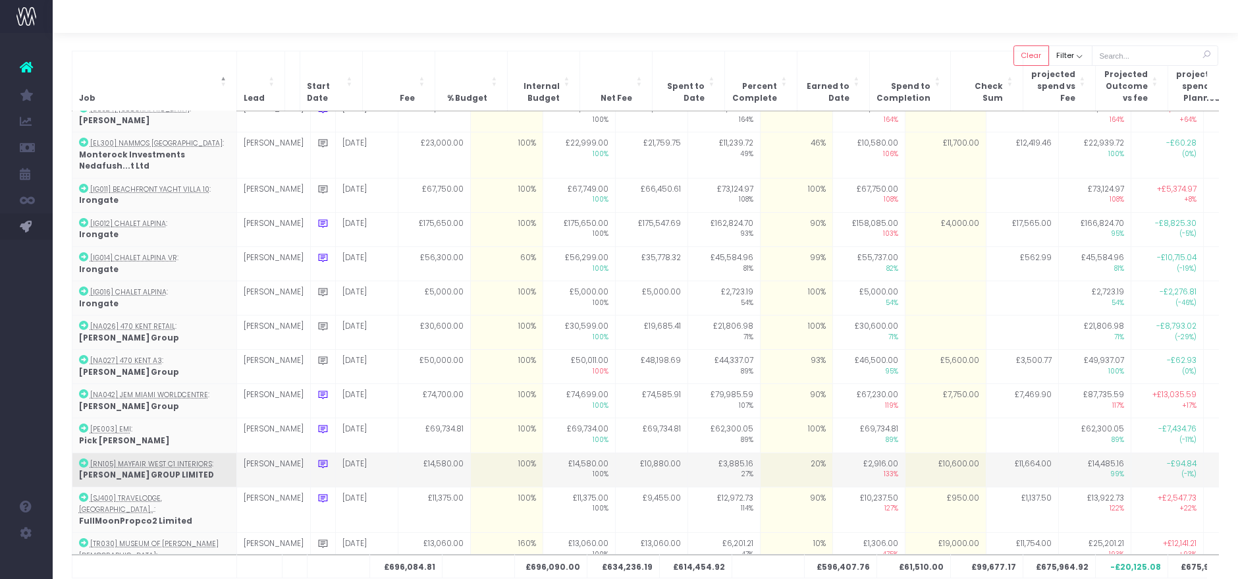
scroll to position [182, 0]
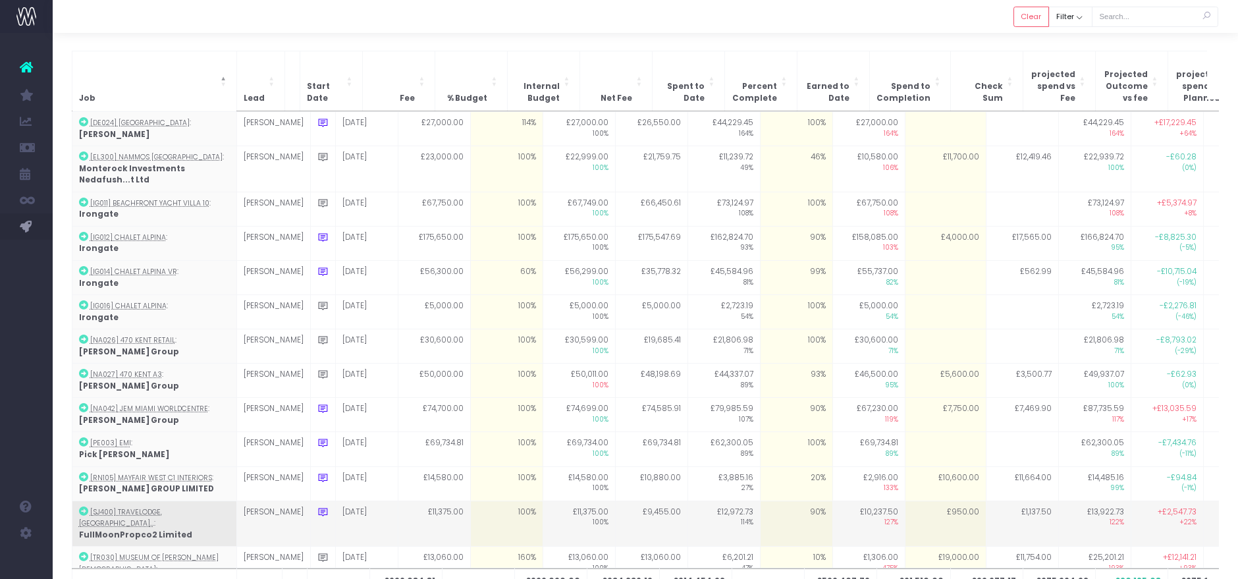
click at [783, 501] on td "90%" at bounding box center [796, 524] width 72 height 46
click at [910, 501] on td "£950.00" at bounding box center [945, 524] width 81 height 46
type input "950"
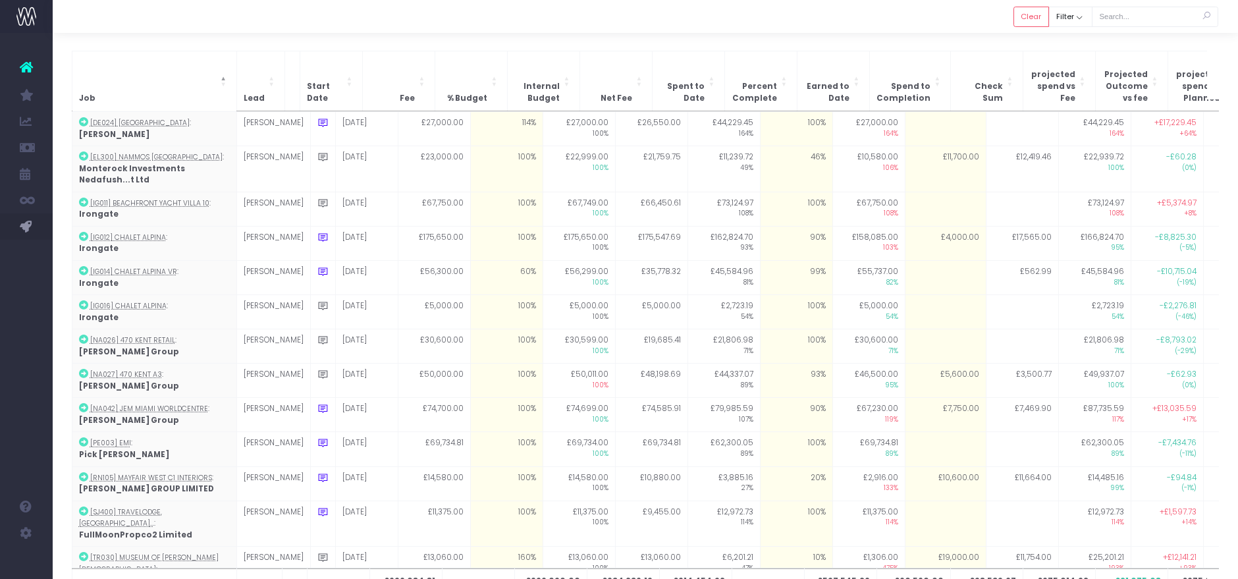
click at [814, 34] on div "Job Lead Start Date Fee % Budget Internal Budget Net Fee Spent to Date Percent …" at bounding box center [646, 334] width 1186 height 605
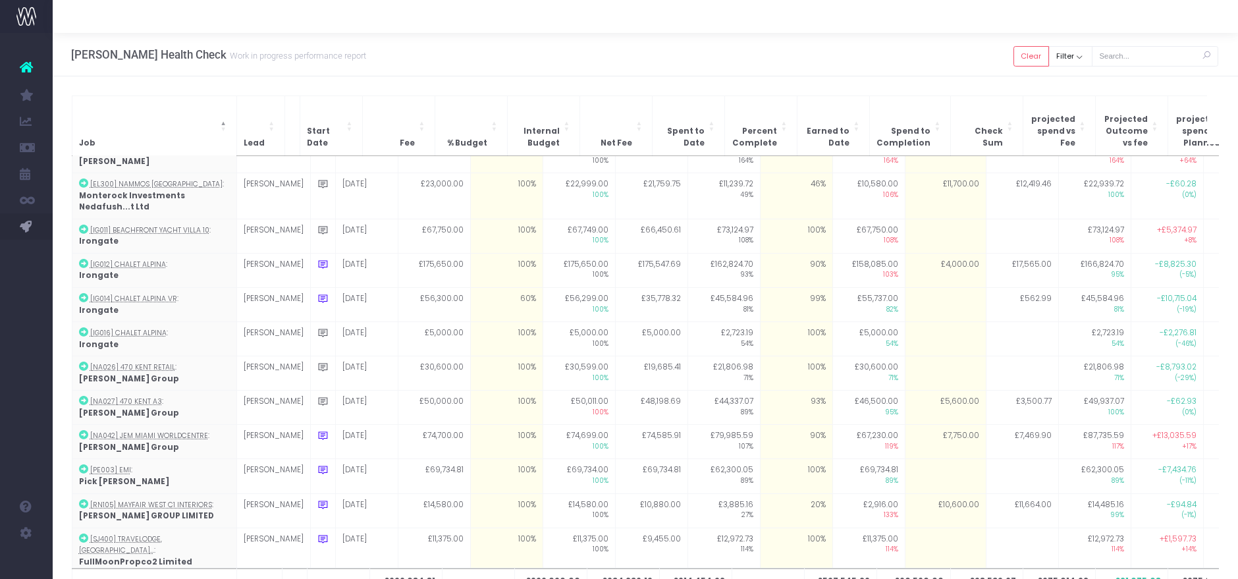
scroll to position [227, 0]
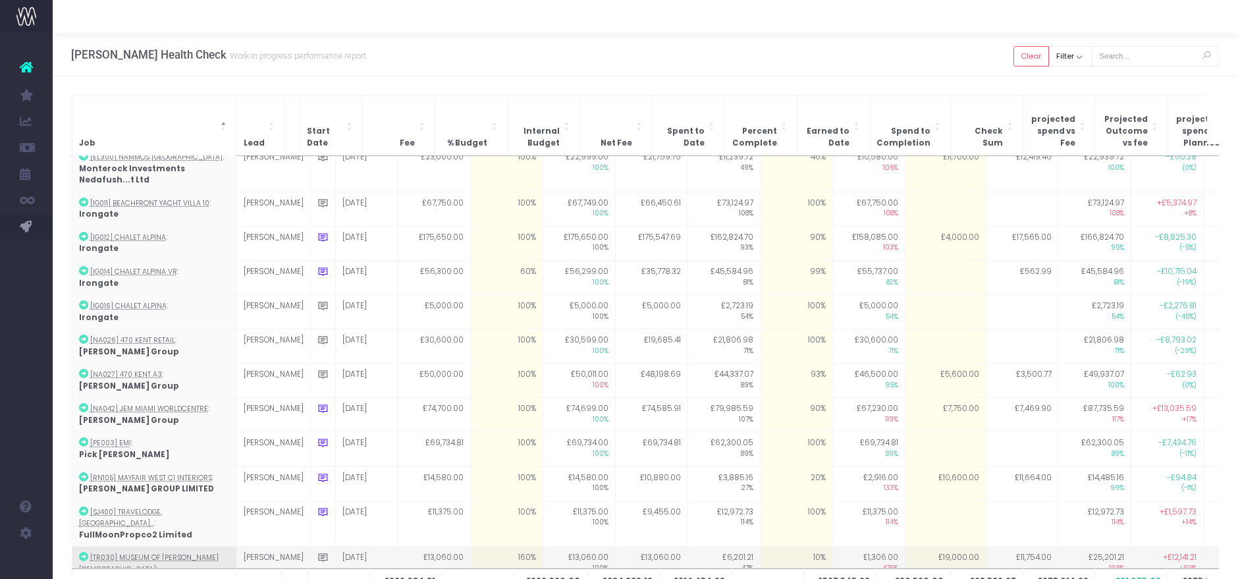
click at [800, 547] on td "10%" at bounding box center [796, 569] width 72 height 45
type input "47"
drag, startPoint x: 844, startPoint y: 65, endPoint x: 847, endPoint y: 86, distance: 20.7
click at [845, 65] on div "[PERSON_NAME] Health Check Work in progress performance report Clear Filter All…" at bounding box center [646, 54] width 1186 height 43
click at [914, 547] on td "£19,000.00" at bounding box center [945, 569] width 81 height 45
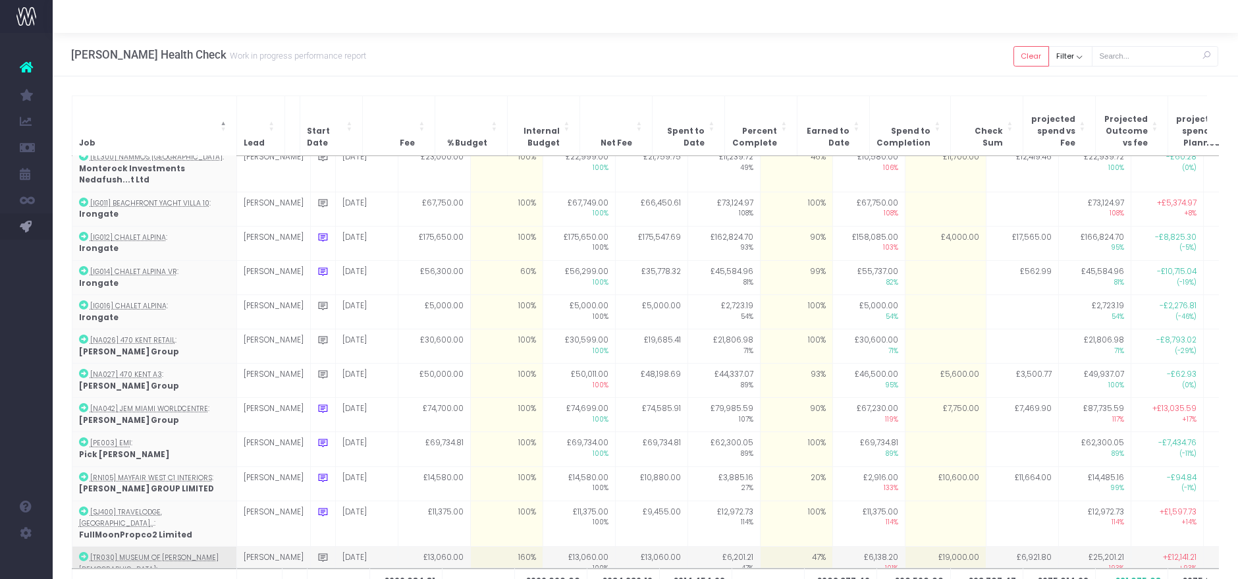
type input "19000"
click at [915, 63] on div "[PERSON_NAME] Health Check Work in progress performance report Clear Filter All…" at bounding box center [646, 54] width 1186 height 43
click at [943, 547] on td at bounding box center [945, 569] width 81 height 45
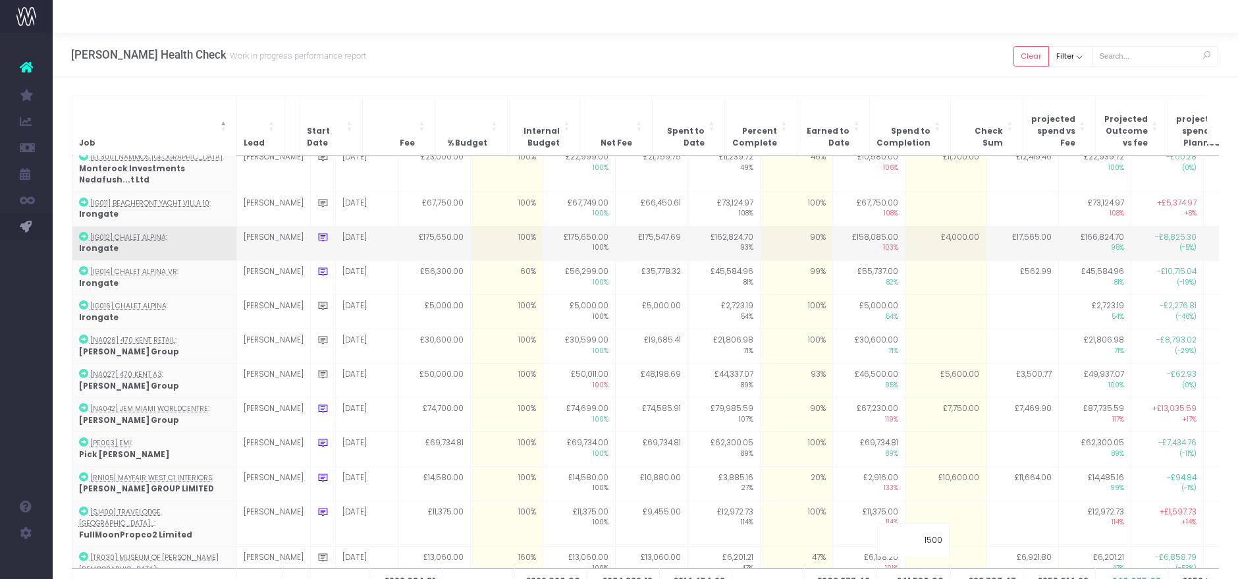
type input "15000"
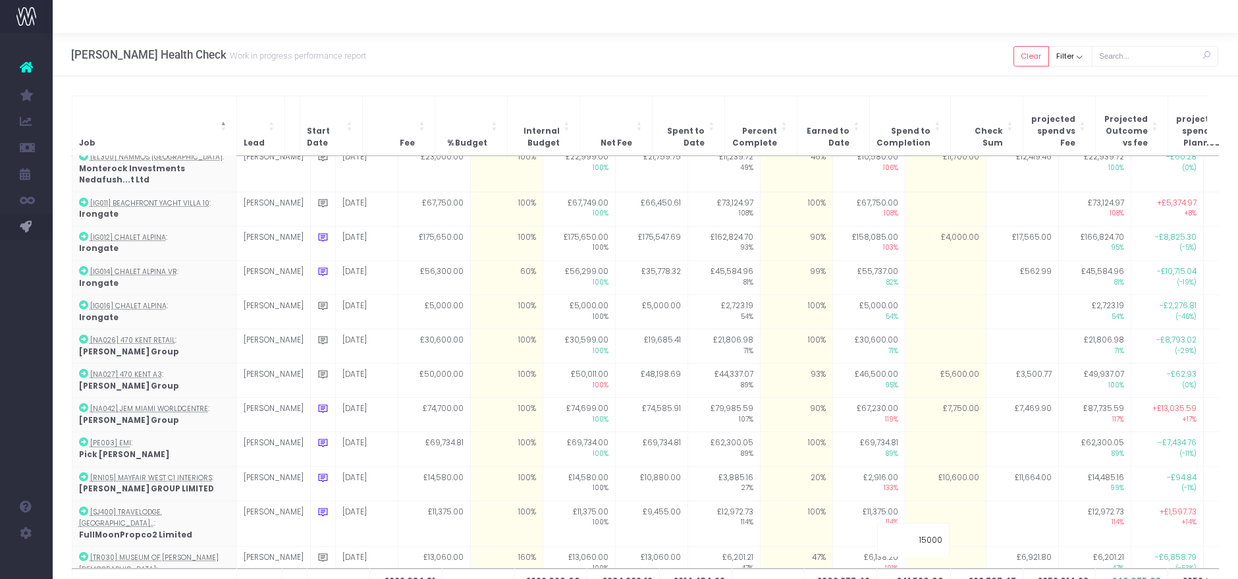
click at [907, 51] on div "[PERSON_NAME] Health Check Work in progress performance report Clear Filter All…" at bounding box center [646, 54] width 1186 height 43
click at [944, 547] on td "£15,000.00" at bounding box center [945, 569] width 81 height 45
type input "14000"
click at [921, 48] on div "[PERSON_NAME] Health Check Work in progress performance report Clear Filter All…" at bounding box center [646, 54] width 1186 height 43
click at [907, 547] on td "£14,000.00" at bounding box center [945, 569] width 81 height 45
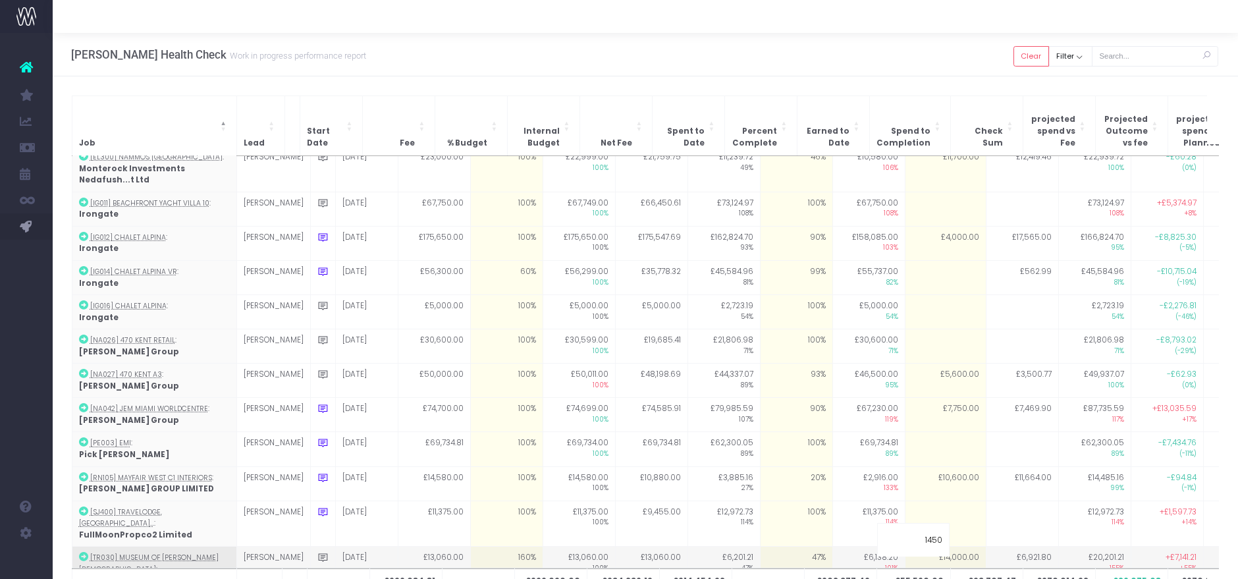
type input "14500"
click at [874, 62] on div "[PERSON_NAME] Health Check Work in progress performance report Clear Filter All…" at bounding box center [646, 54] width 1186 height 43
